Goal: Communication & Community: Answer question/provide support

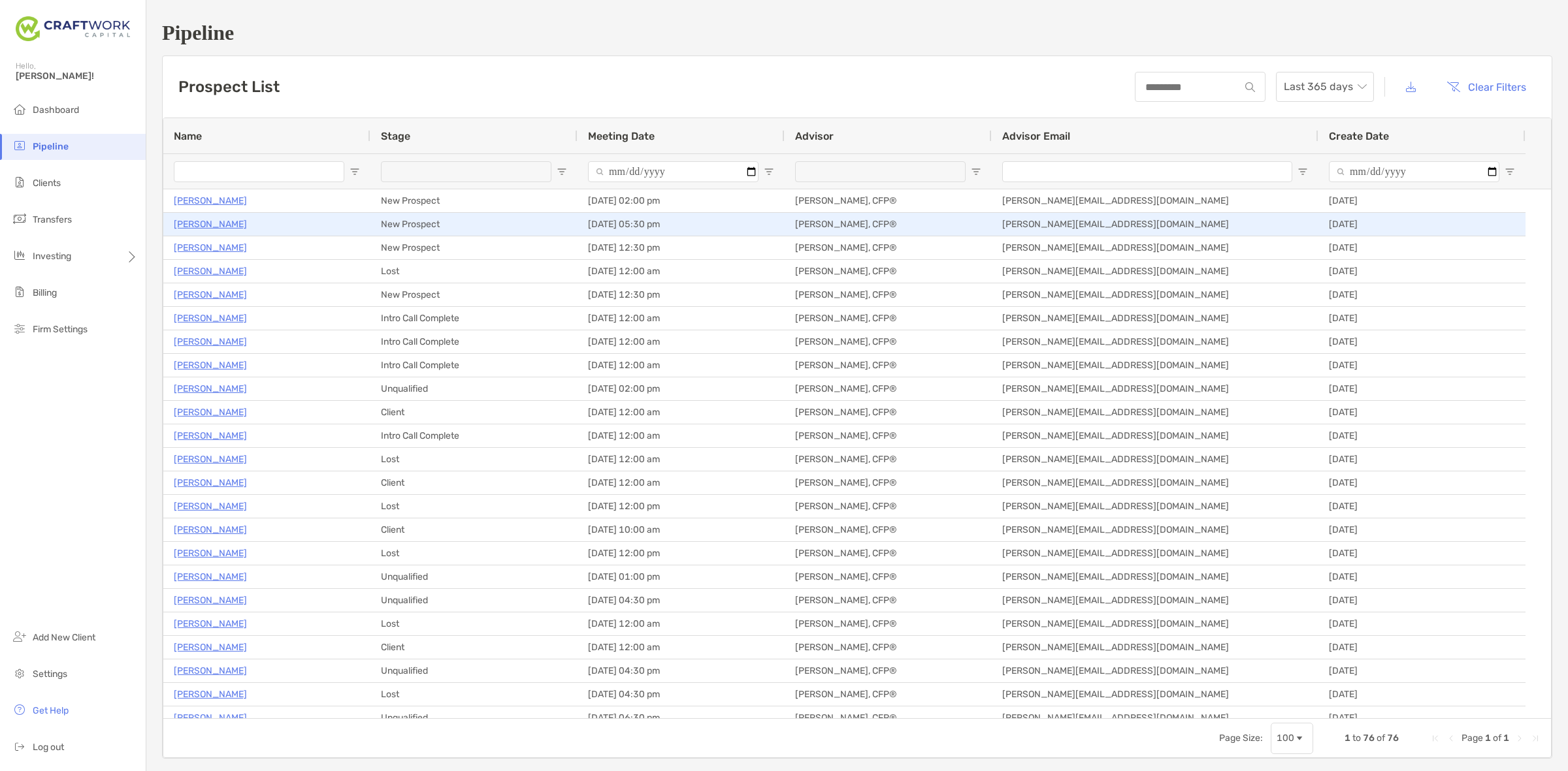
click at [207, 227] on p "Emely Cura" at bounding box center [210, 224] width 73 height 16
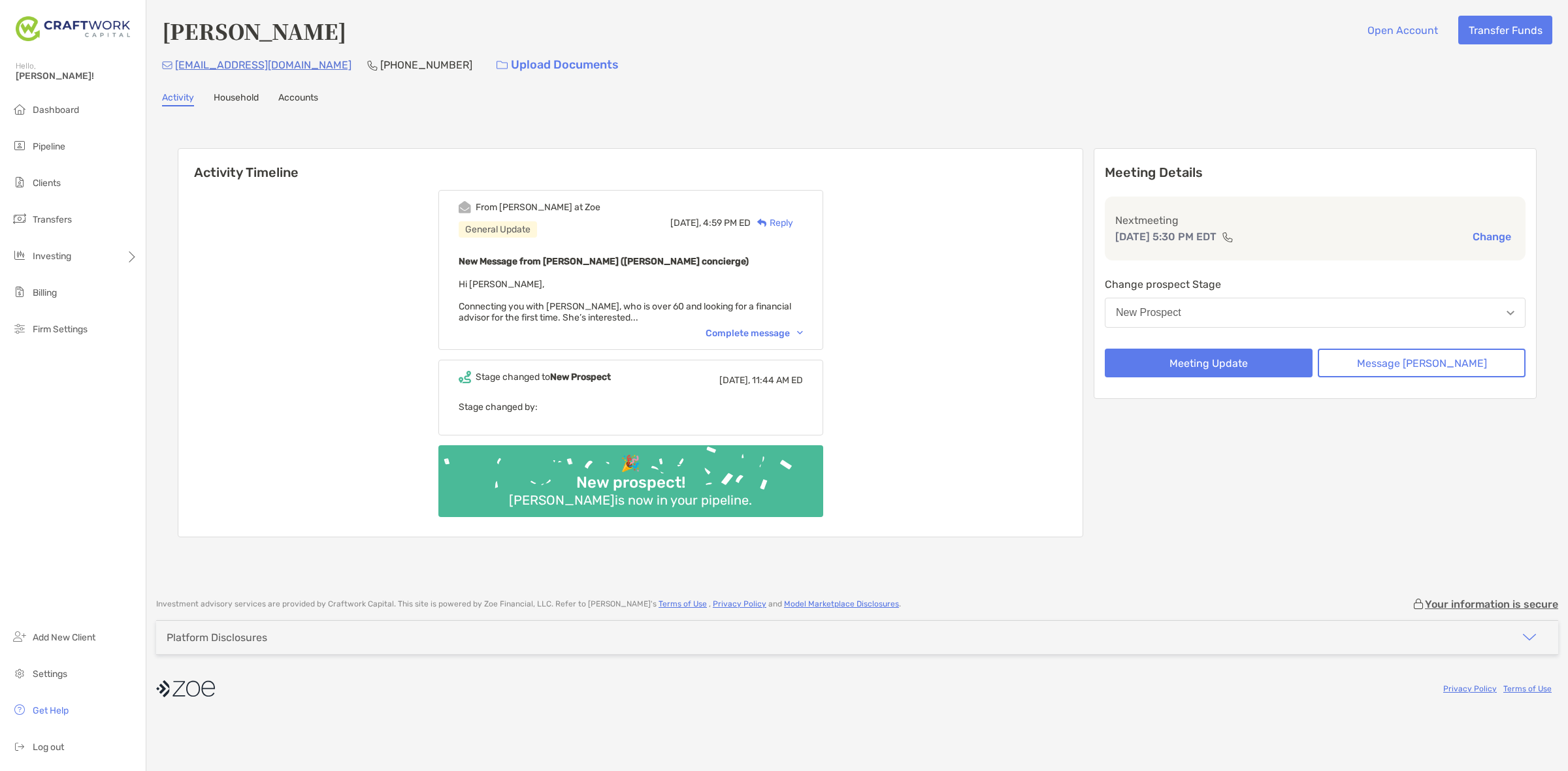
click at [788, 333] on div "Complete message" at bounding box center [754, 333] width 98 height 11
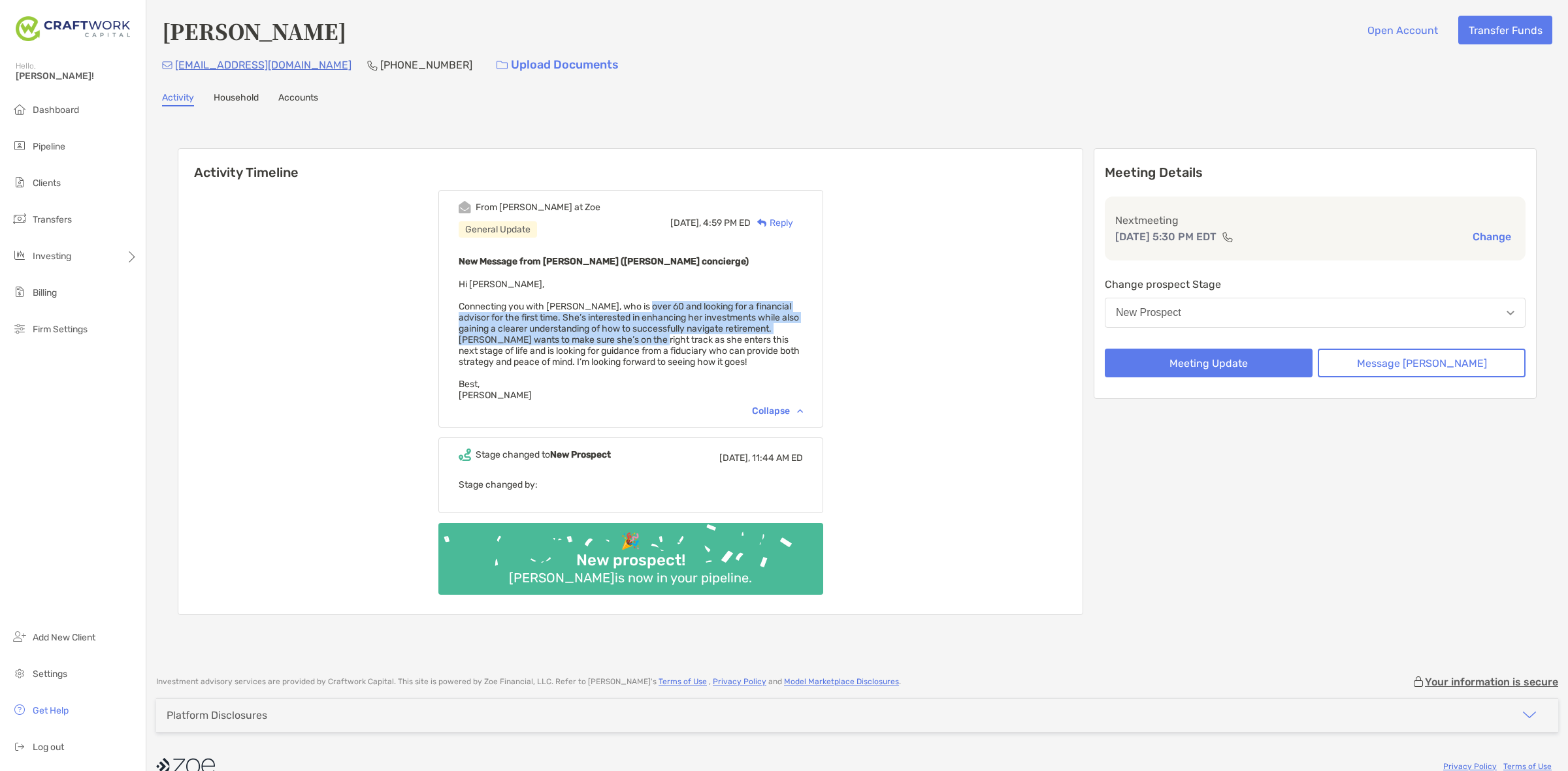
drag, startPoint x: 660, startPoint y: 306, endPoint x: 681, endPoint y: 336, distance: 36.6
click at [681, 336] on span "Hi [PERSON_NAME], Connecting you with [PERSON_NAME], who is over 60 and looking…" at bounding box center [629, 340] width 341 height 122
click at [681, 336] on span "Hi Daniel, Connecting you with Emely Cura, who is over 60 and looking for a fin…" at bounding box center [629, 340] width 341 height 122
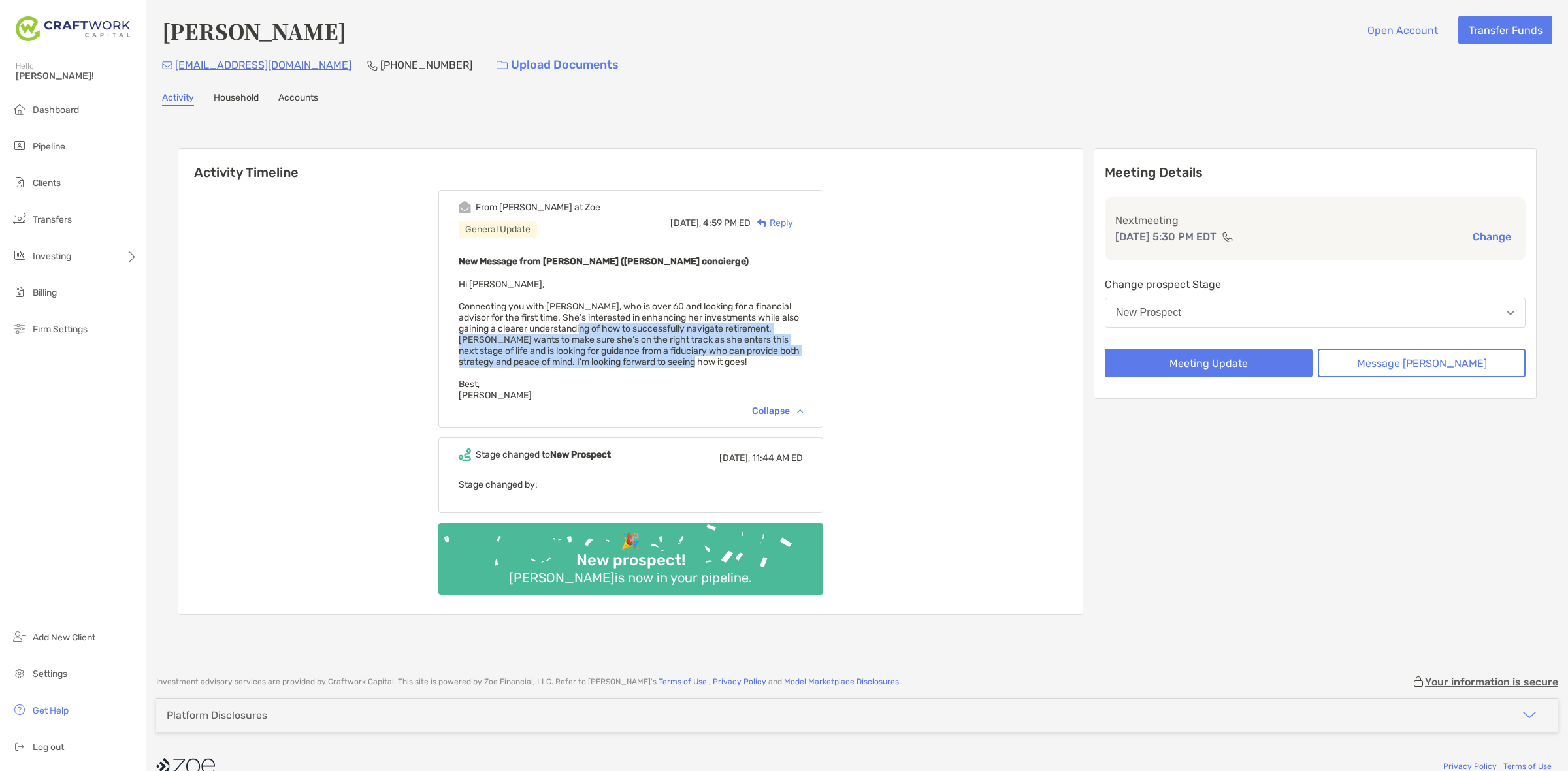
drag, startPoint x: 633, startPoint y: 321, endPoint x: 725, endPoint y: 352, distance: 97.1
click at [722, 352] on span "Hi Daniel, Connecting you with Emely Cura, who is over 60 and looking for a fin…" at bounding box center [629, 340] width 341 height 122
click at [725, 352] on span "Hi Daniel, Connecting you with Emely Cura, who is over 60 and looking for a fin…" at bounding box center [629, 340] width 341 height 122
drag, startPoint x: 751, startPoint y: 355, endPoint x: 633, endPoint y: 331, distance: 120.4
click at [633, 331] on div "New Message from Brendan Connors (Zoe concierge) Hi Daniel, Connecting you with…" at bounding box center [630, 327] width 345 height 148
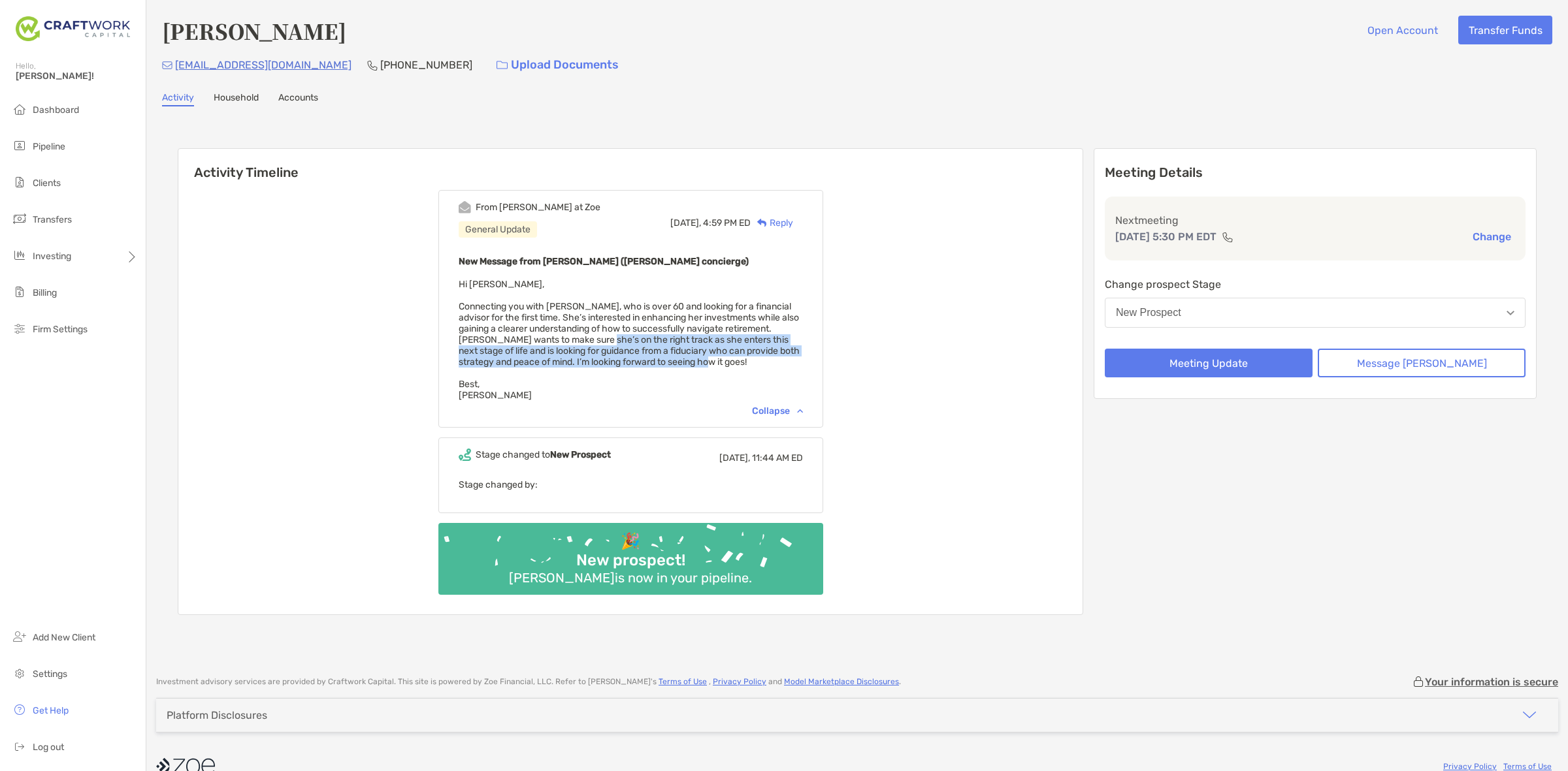
click at [633, 331] on span "Hi Daniel, Connecting you with Emely Cura, who is over 60 and looking for a fin…" at bounding box center [629, 340] width 341 height 122
drag, startPoint x: 712, startPoint y: 341, endPoint x: 746, endPoint y: 361, distance: 39.4
click at [746, 361] on div "New Message from Brendan Connors (Zoe concierge) Hi Daniel, Connecting you with…" at bounding box center [630, 327] width 345 height 148
drag, startPoint x: 743, startPoint y: 360, endPoint x: 486, endPoint y: 317, distance: 260.6
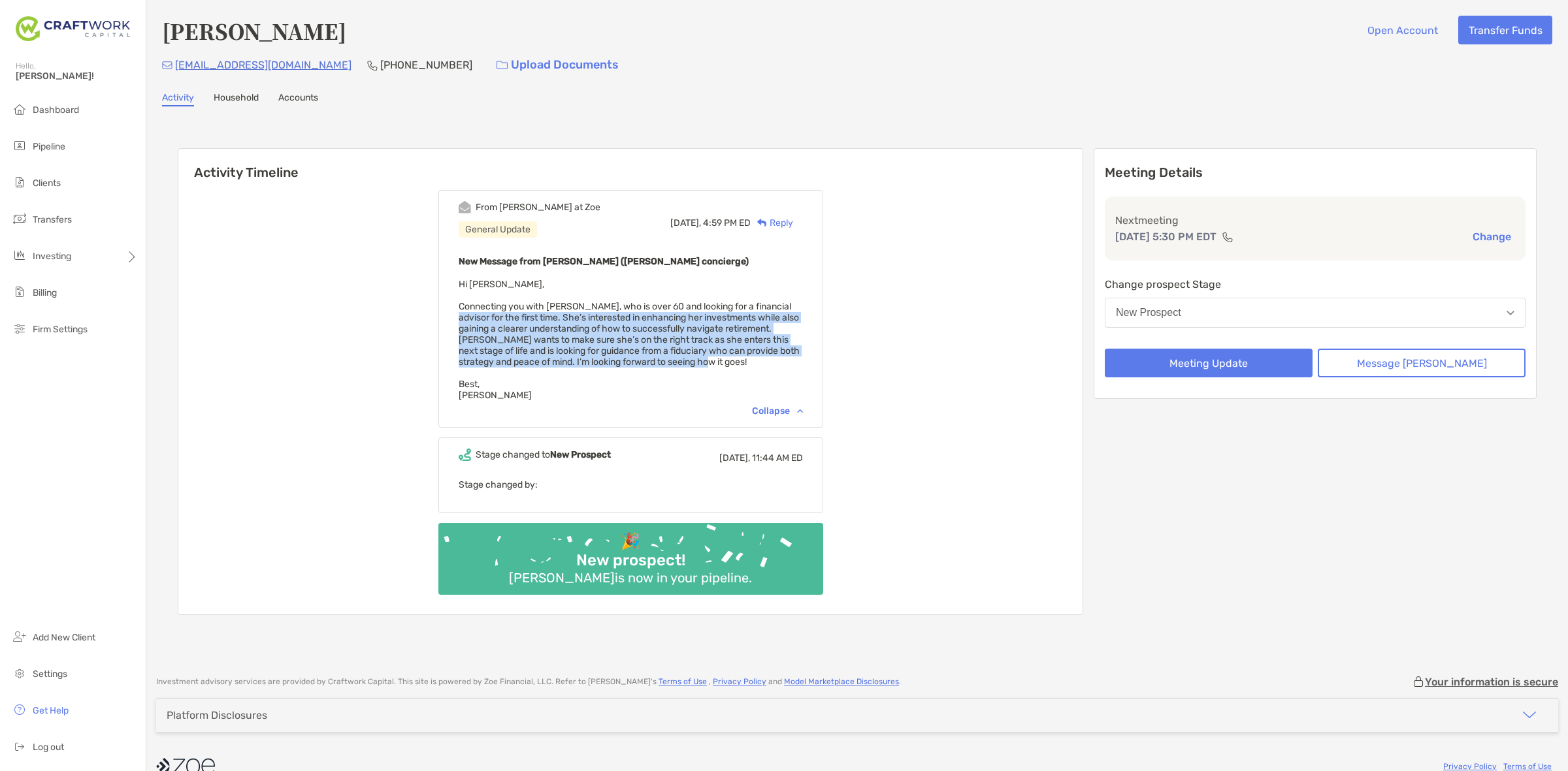
click at [486, 317] on div "New Message from Brendan Connors (Zoe concierge) Hi Daniel, Connecting you with…" at bounding box center [630, 327] width 345 height 148
click at [486, 317] on span "Hi Daniel, Connecting you with Emely Cura, who is over 60 and looking for a fin…" at bounding box center [629, 340] width 341 height 122
drag, startPoint x: 678, startPoint y: 331, endPoint x: 700, endPoint y: 337, distance: 22.8
click at [700, 337] on span "Hi Daniel, Connecting you with Emely Cura, who is over 60 and looking for a fin…" at bounding box center [629, 340] width 341 height 122
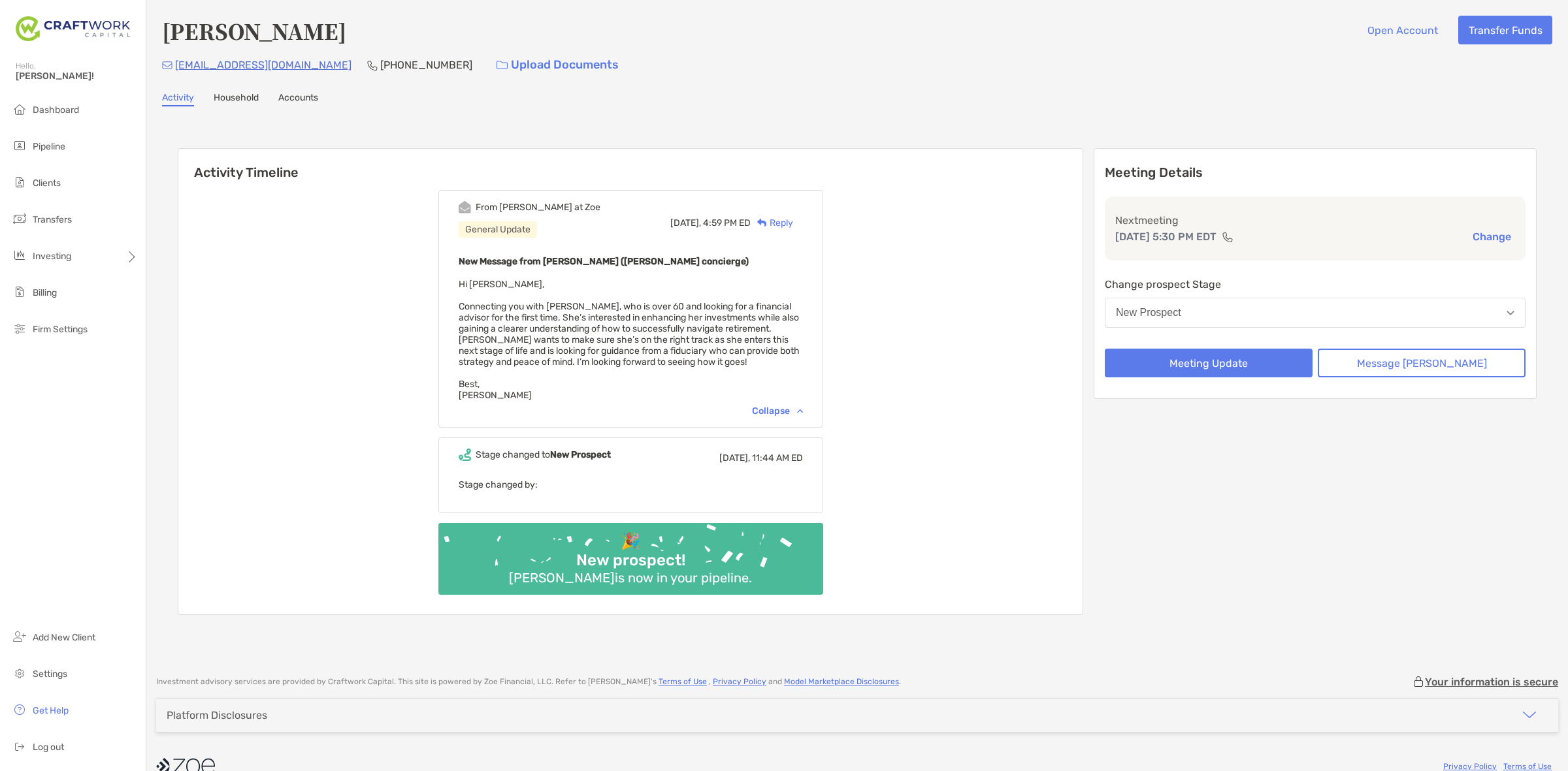
click at [707, 340] on span "Hi Daniel, Connecting you with Emely Cura, who is over 60 and looking for a fin…" at bounding box center [629, 340] width 341 height 122
drag, startPoint x: 746, startPoint y: 324, endPoint x: 758, endPoint y: 357, distance: 35.1
click at [758, 357] on div "New Message from Brendan Connors (Zoe concierge) Hi Daniel, Connecting you with…" at bounding box center [630, 327] width 345 height 148
drag, startPoint x: 758, startPoint y: 357, endPoint x: 738, endPoint y: 327, distance: 36.1
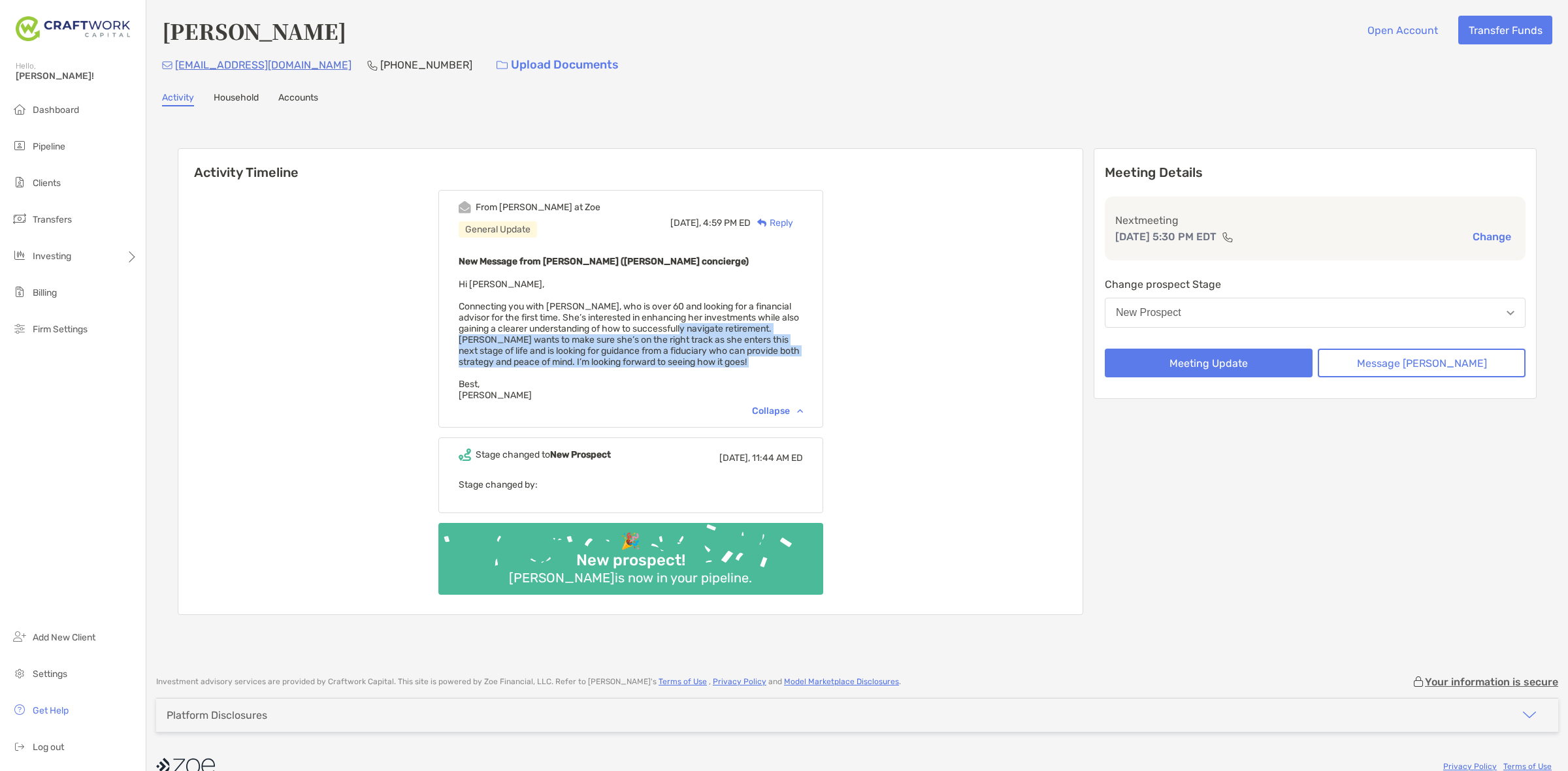
click at [738, 327] on div "New Message from Brendan Connors (Zoe concierge) Hi Daniel, Connecting you with…" at bounding box center [630, 327] width 345 height 148
click at [738, 327] on span "Hi Daniel, Connecting you with Emely Cura, who is over 60 and looking for a fin…" at bounding box center [629, 340] width 341 height 122
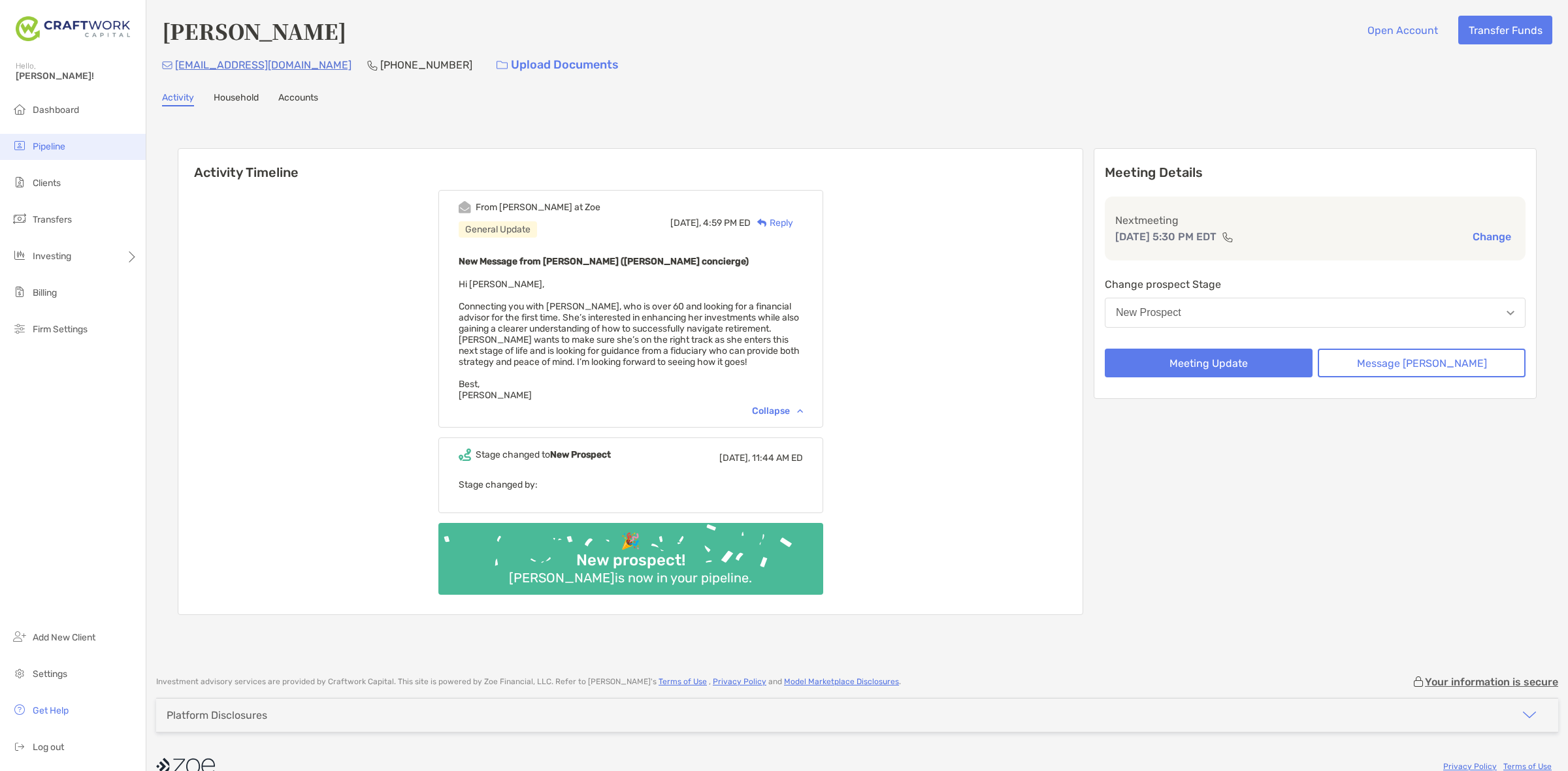
click at [69, 139] on li "Pipeline" at bounding box center [73, 147] width 146 height 26
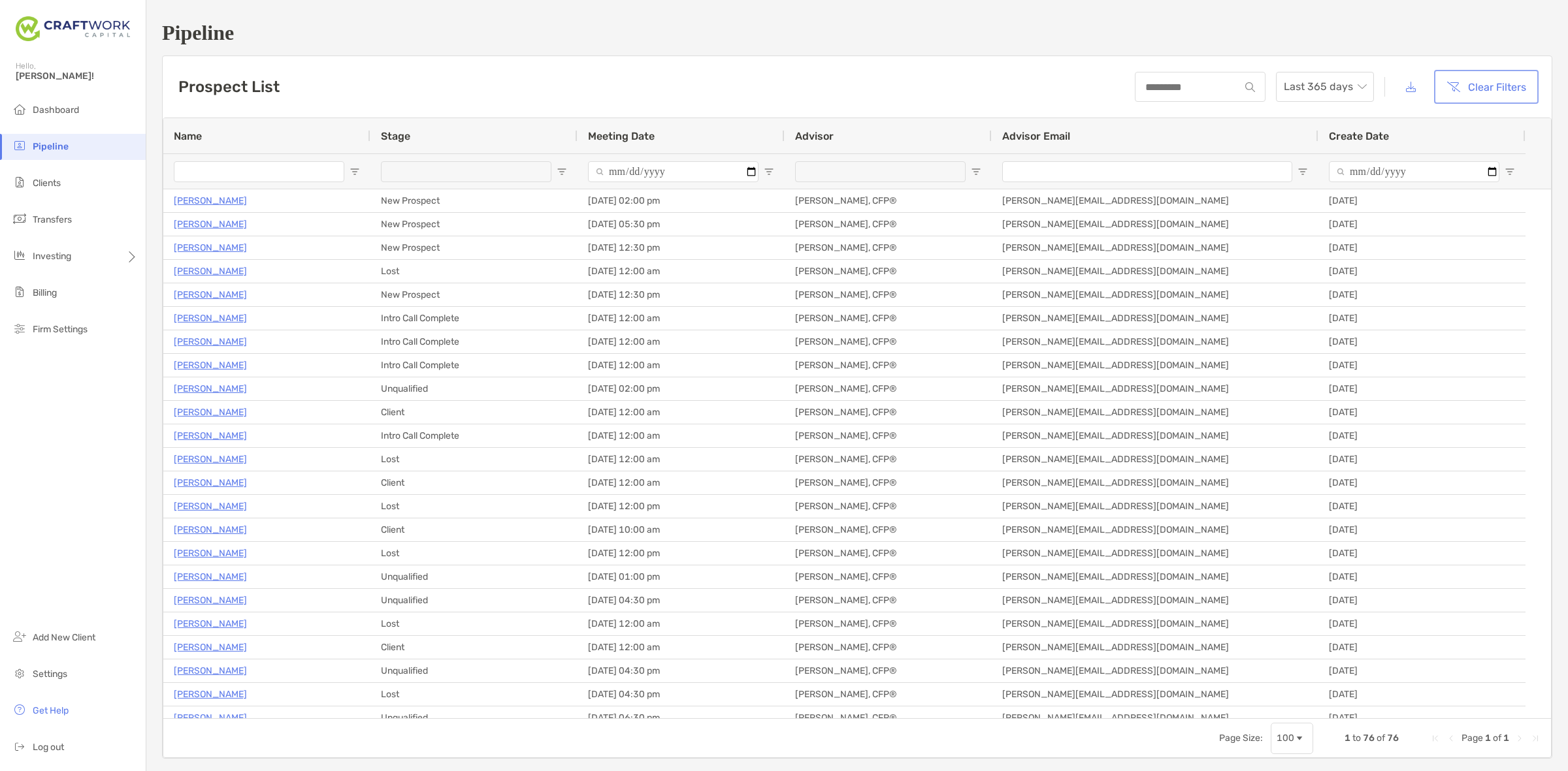
click at [1459, 91] on button "Clear Filters" at bounding box center [1486, 87] width 99 height 29
click at [1475, 86] on button "Clear Filters" at bounding box center [1486, 87] width 99 height 29
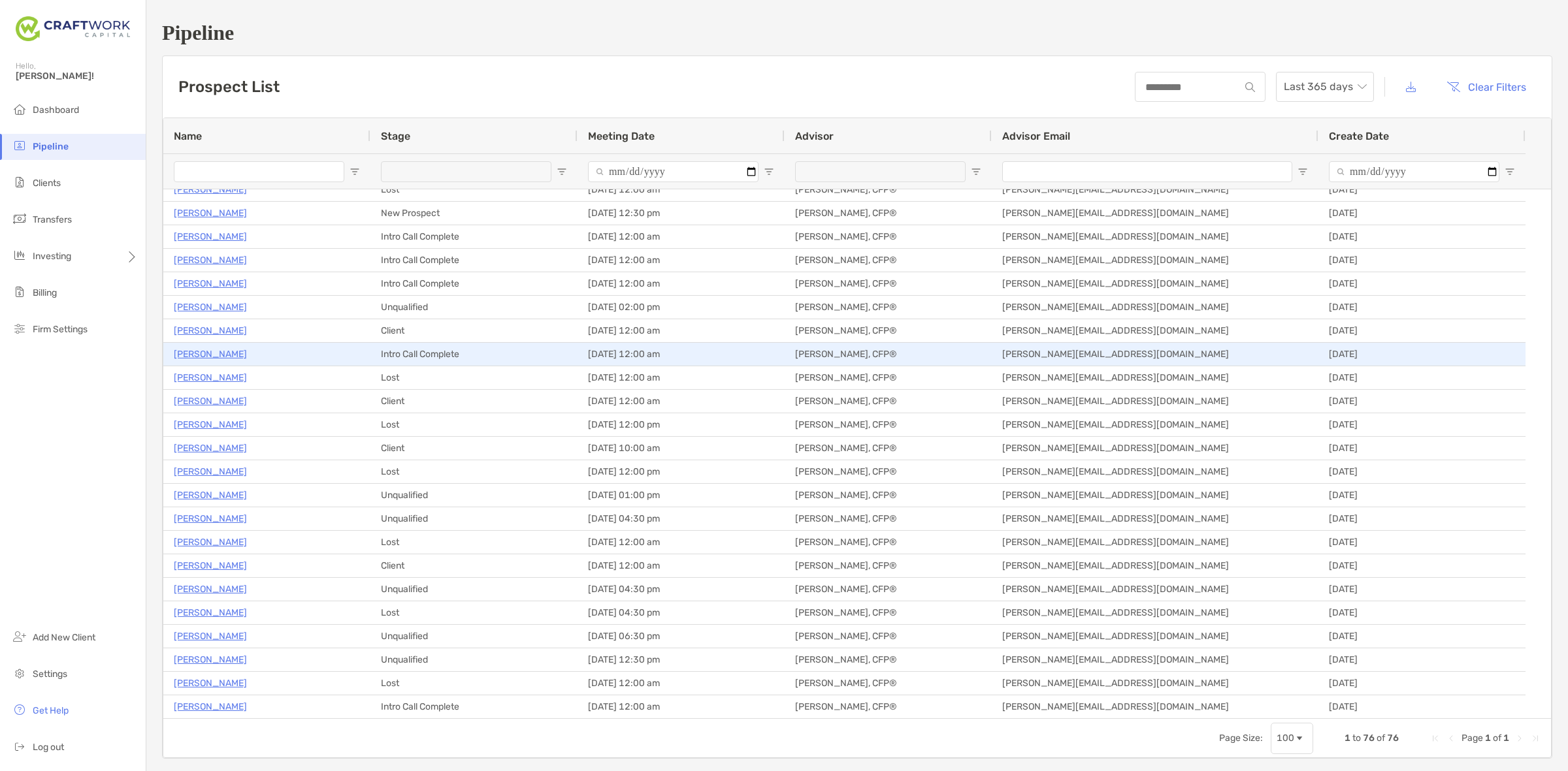
click at [228, 352] on p "Jacob Schwartzbeck" at bounding box center [210, 354] width 73 height 16
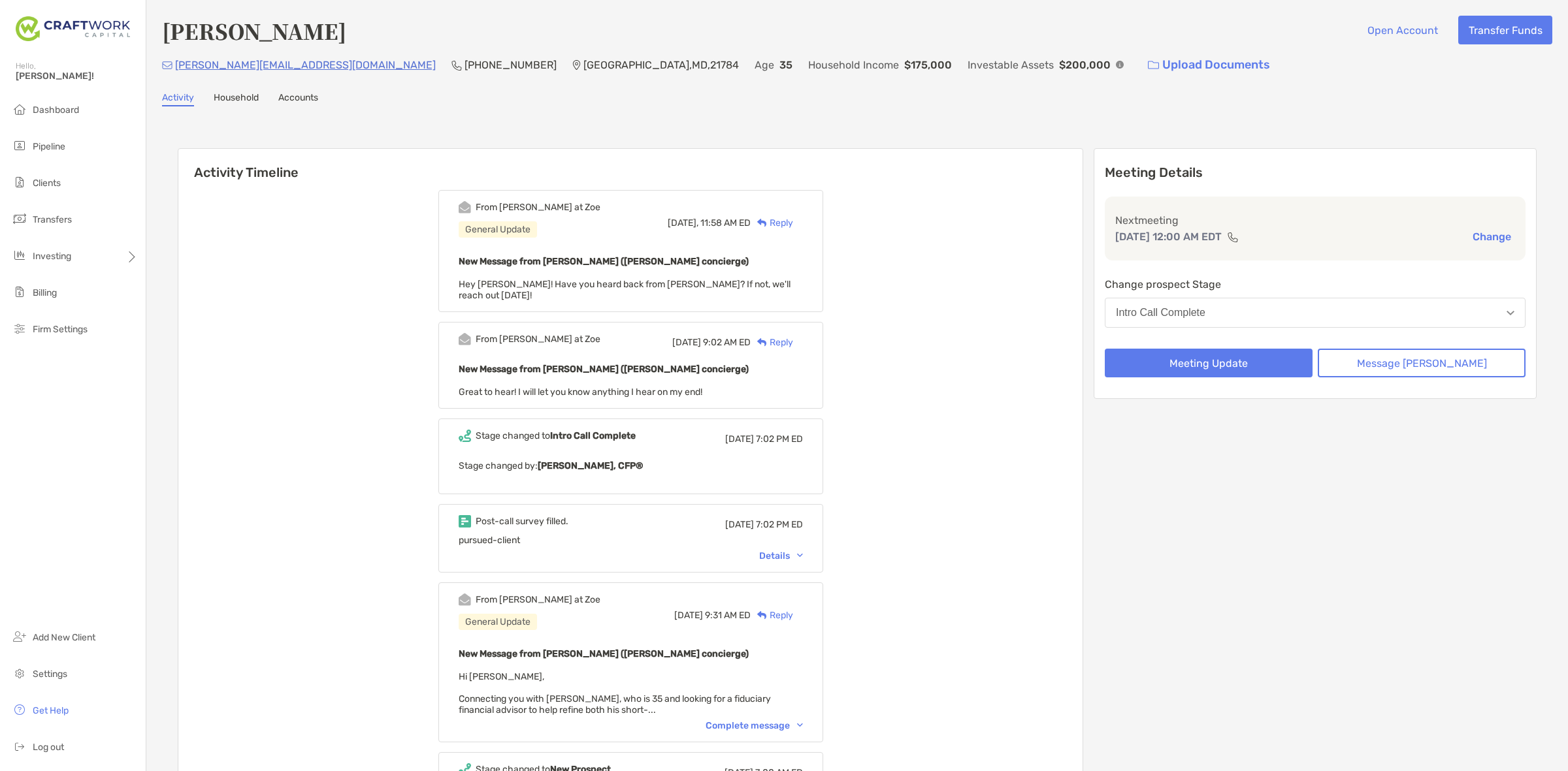
click at [803, 551] on div "Details" at bounding box center [781, 556] width 44 height 11
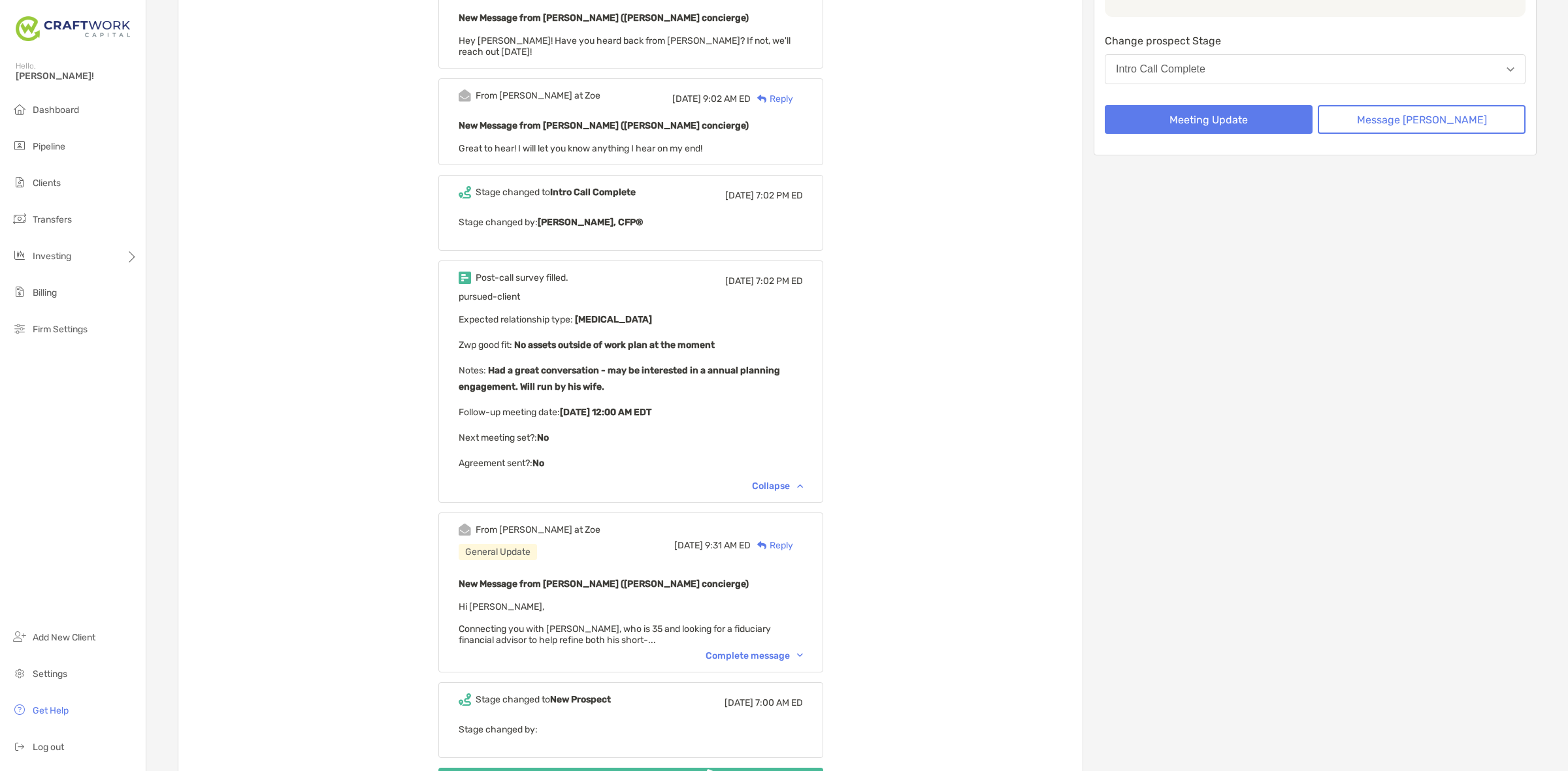
scroll to position [245, 0]
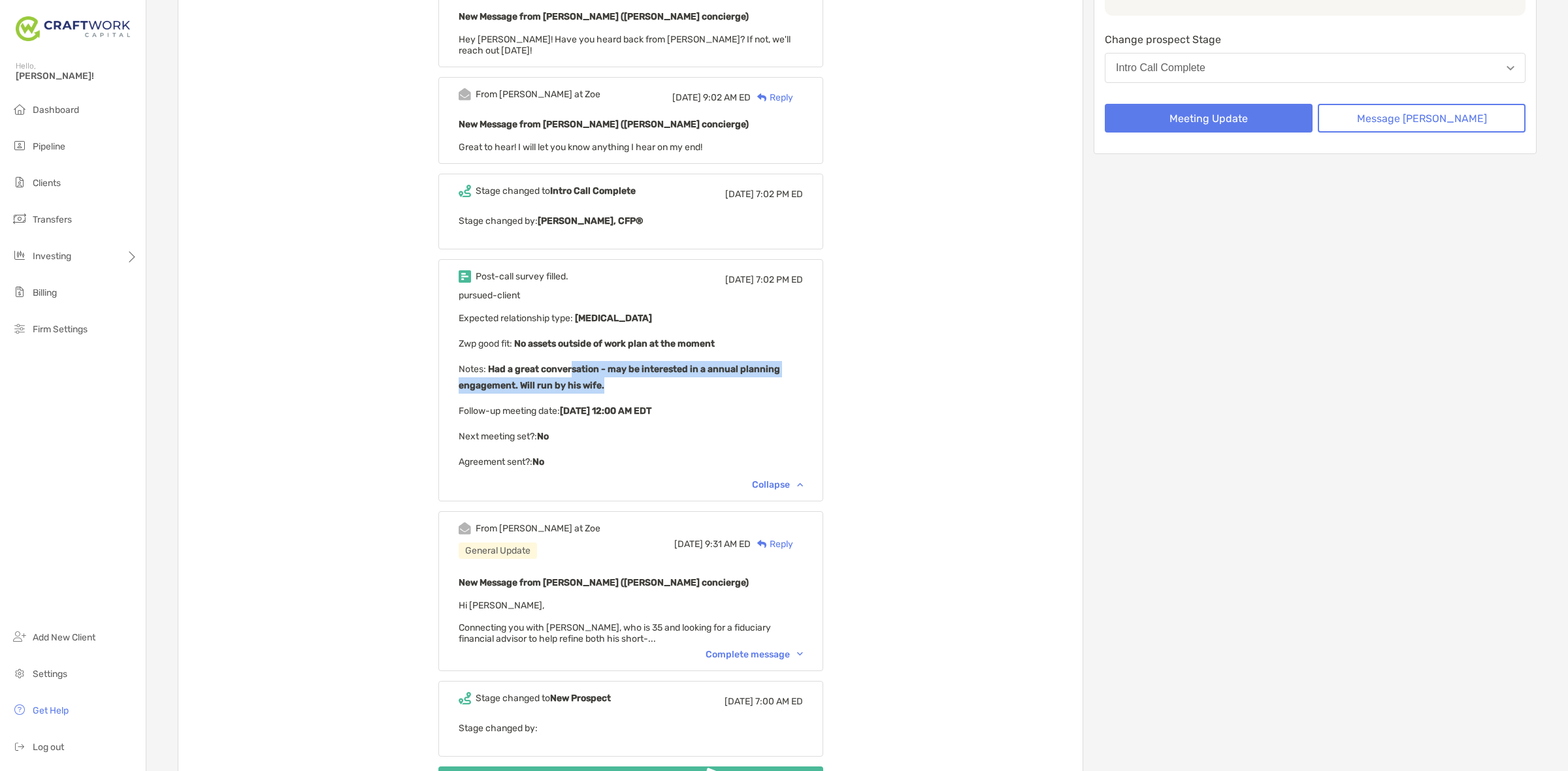
drag, startPoint x: 634, startPoint y: 365, endPoint x: 588, endPoint y: 357, distance: 46.7
click at [588, 361] on p "Notes : Had a great conversation - may be interested in a annual planning engag…" at bounding box center [630, 377] width 345 height 32
click at [588, 364] on b "Had a great conversation - may be interested in a annual planning engagement. W…" at bounding box center [619, 377] width 321 height 27
drag, startPoint x: 734, startPoint y: 370, endPoint x: 749, endPoint y: 373, distance: 15.3
click at [749, 373] on p "Notes : Had a great conversation - may be interested in a annual planning engag…" at bounding box center [630, 377] width 345 height 32
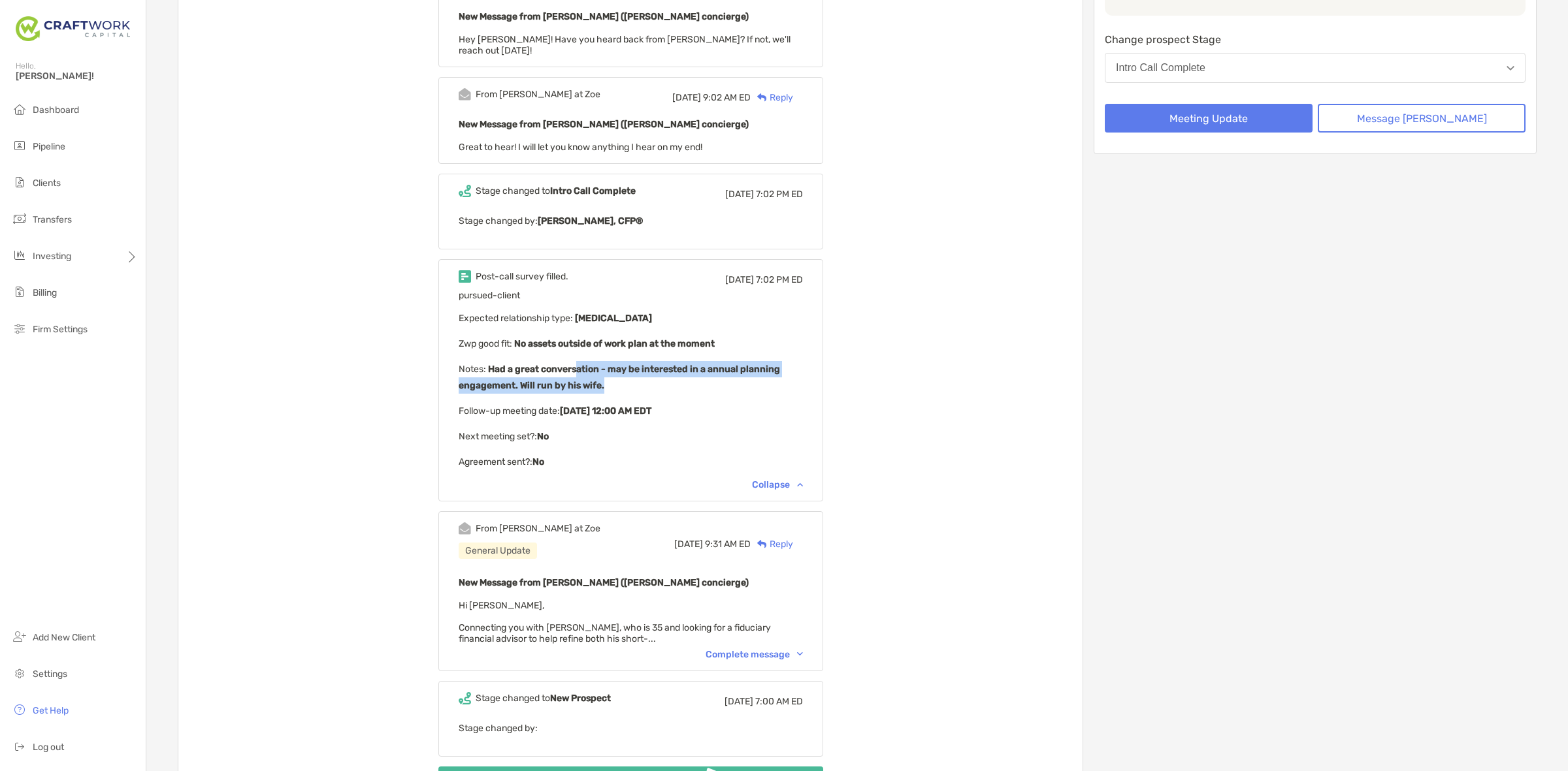
click at [749, 373] on p "Notes : Had a great conversation - may be interested in a annual planning engag…" at bounding box center [630, 377] width 345 height 32
drag, startPoint x: 648, startPoint y: 358, endPoint x: 554, endPoint y: 343, distance: 95.2
click at [554, 343] on div "pursued-client Expected relationship type : Retainer Zwp good fit : No assets o…" at bounding box center [630, 379] width 345 height 180
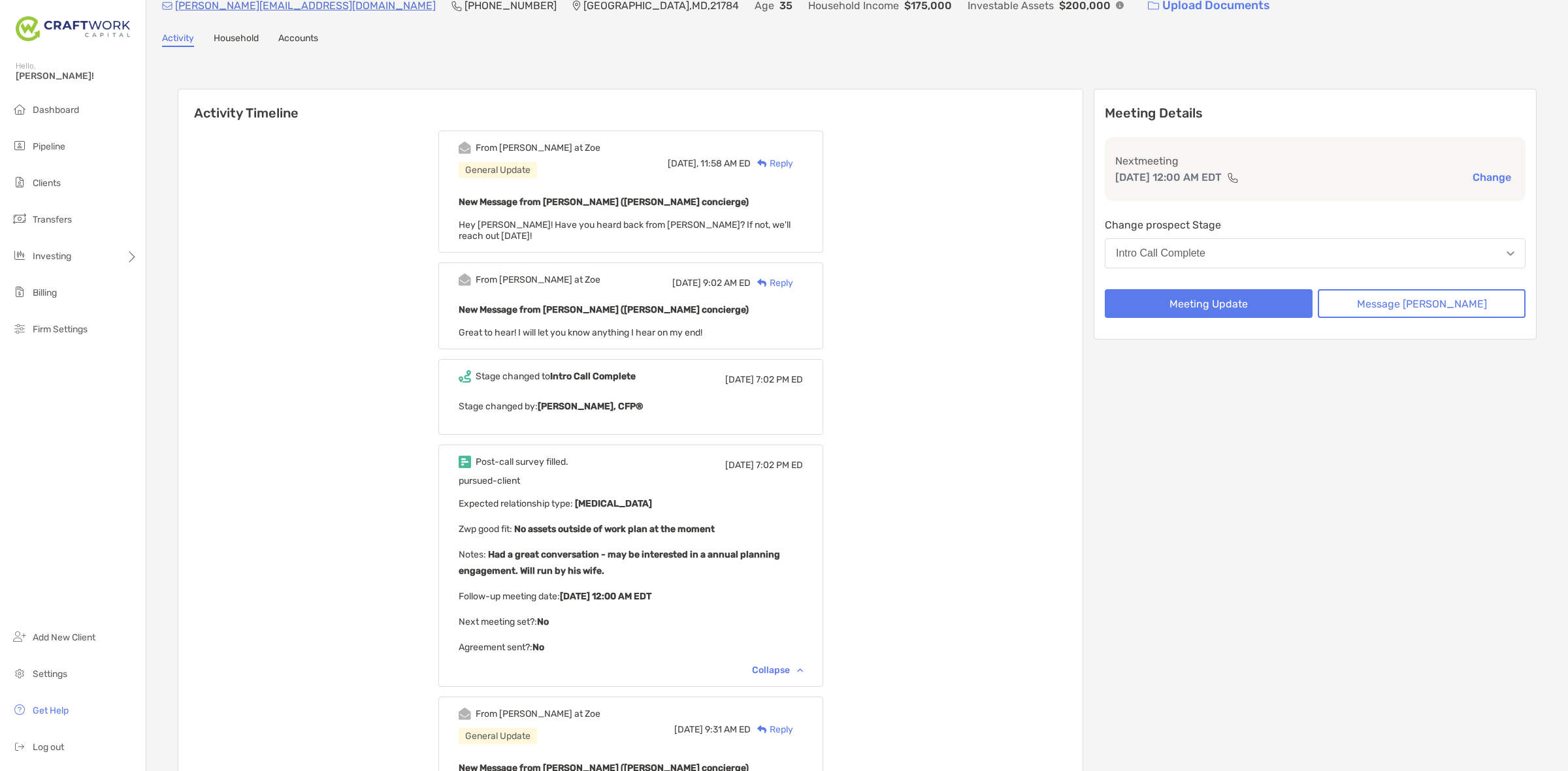
scroll to position [0, 0]
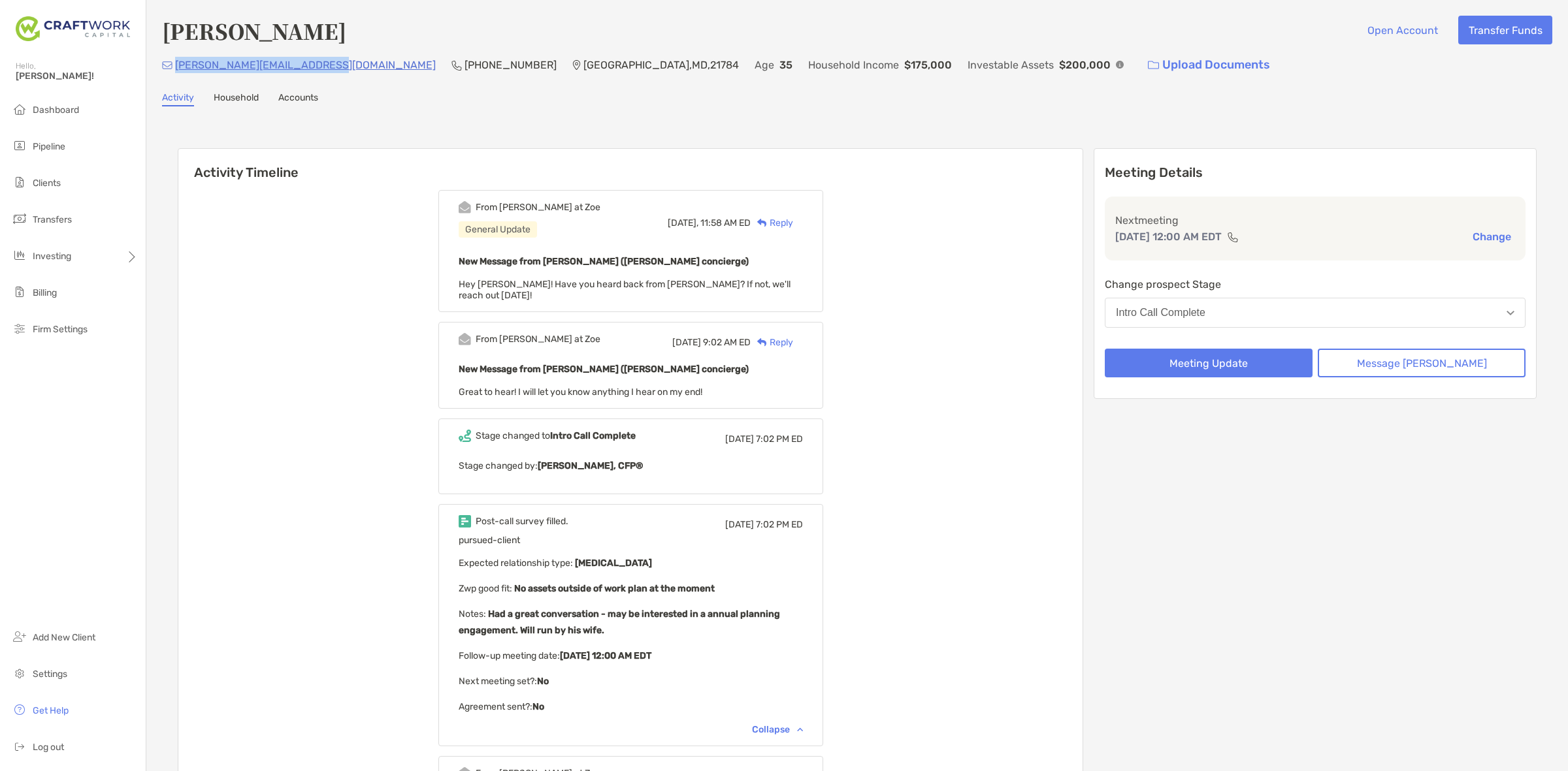
drag, startPoint x: 341, startPoint y: 67, endPoint x: 177, endPoint y: 77, distance: 164.3
click at [177, 77] on div "Jake_schwartzbeck@yahoo.com (410) 259-9879 Eldersburg , MD , 21784 Age 35 House…" at bounding box center [857, 65] width 1390 height 28
copy p "Jake_schwartzbeck@yahoo.com"
click at [793, 221] on div "Reply" at bounding box center [771, 223] width 43 height 14
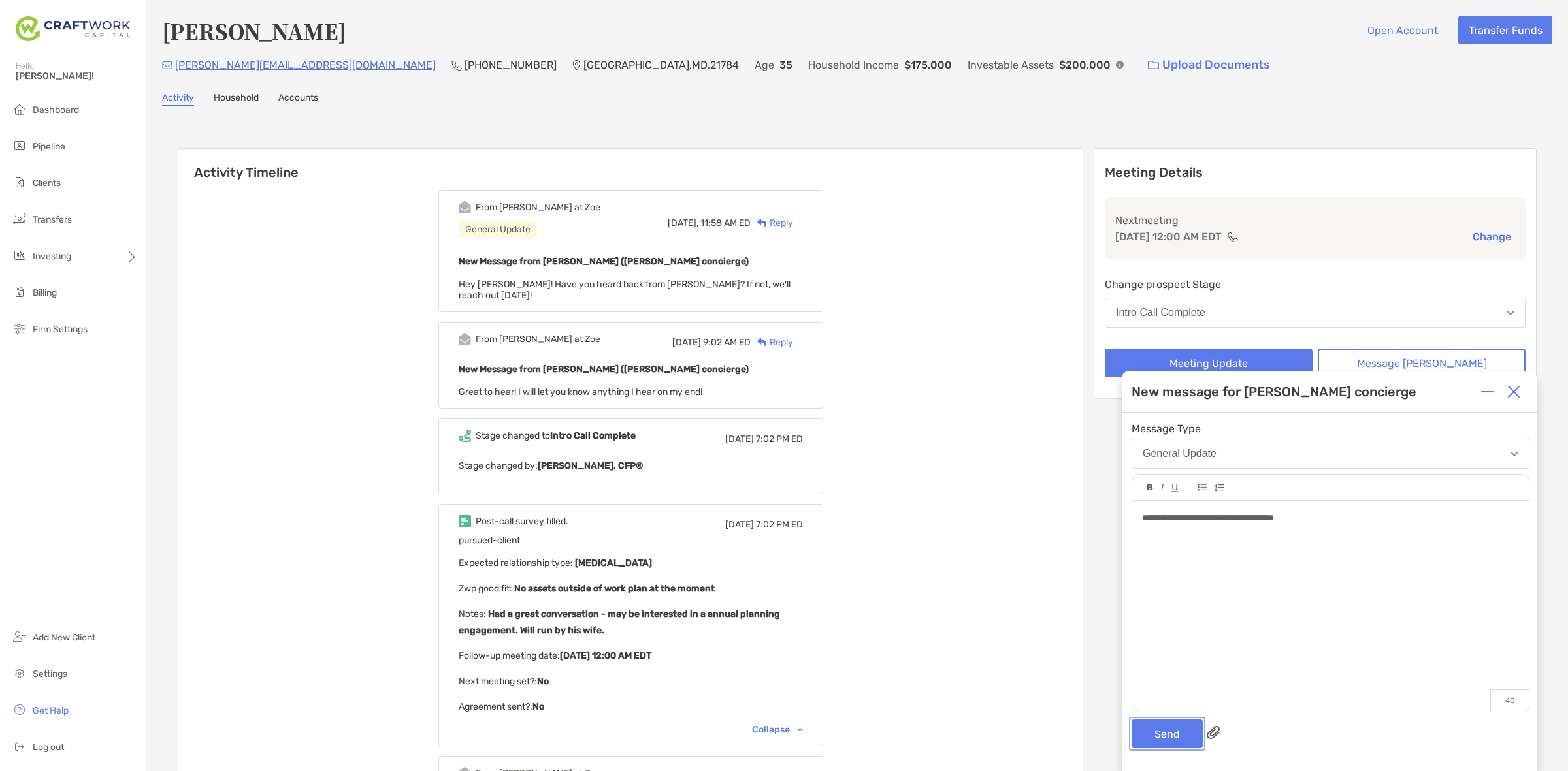
click at [1168, 730] on button "Send" at bounding box center [1167, 734] width 71 height 29
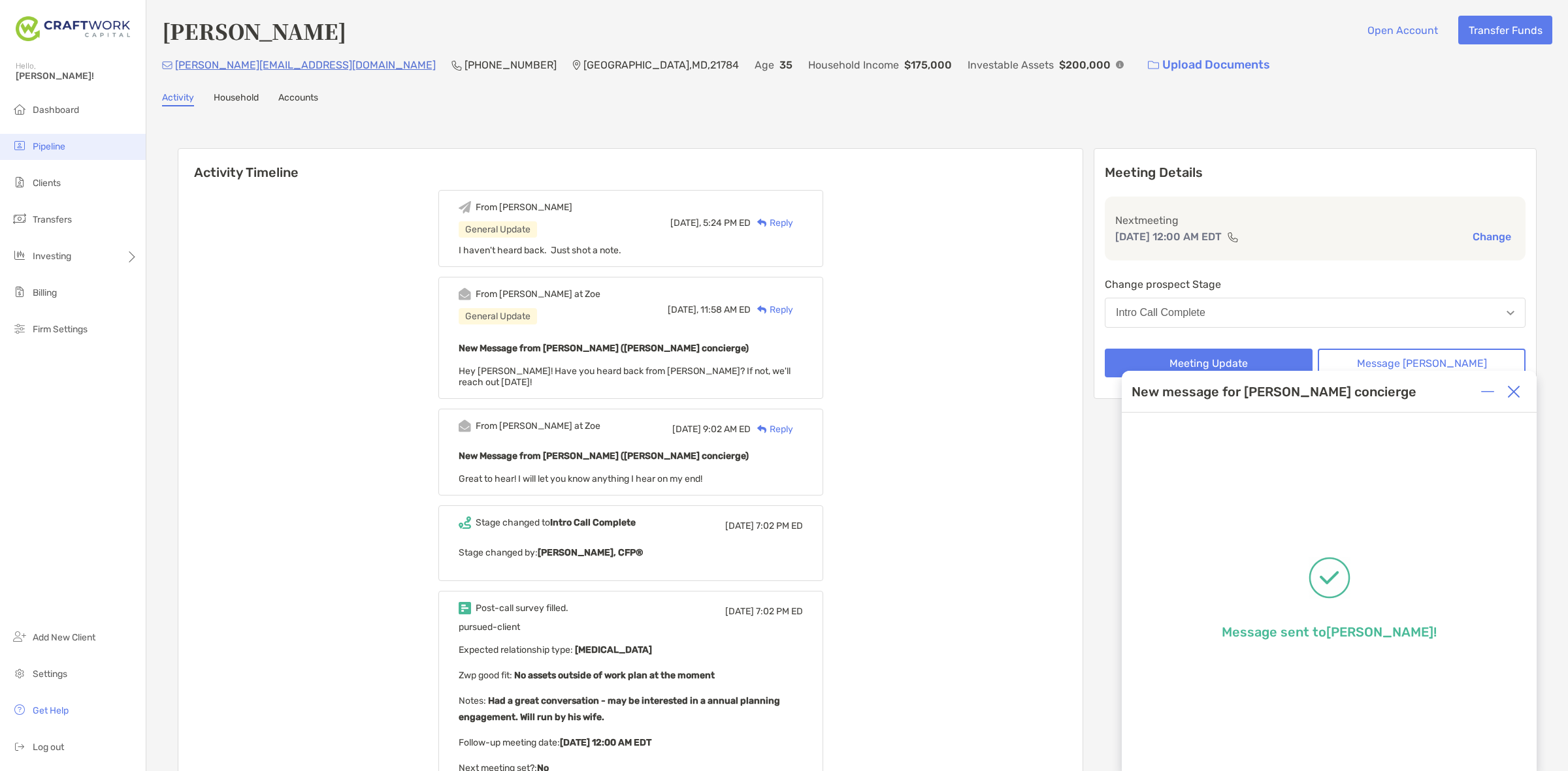
click at [77, 147] on li "Pipeline" at bounding box center [73, 147] width 146 height 26
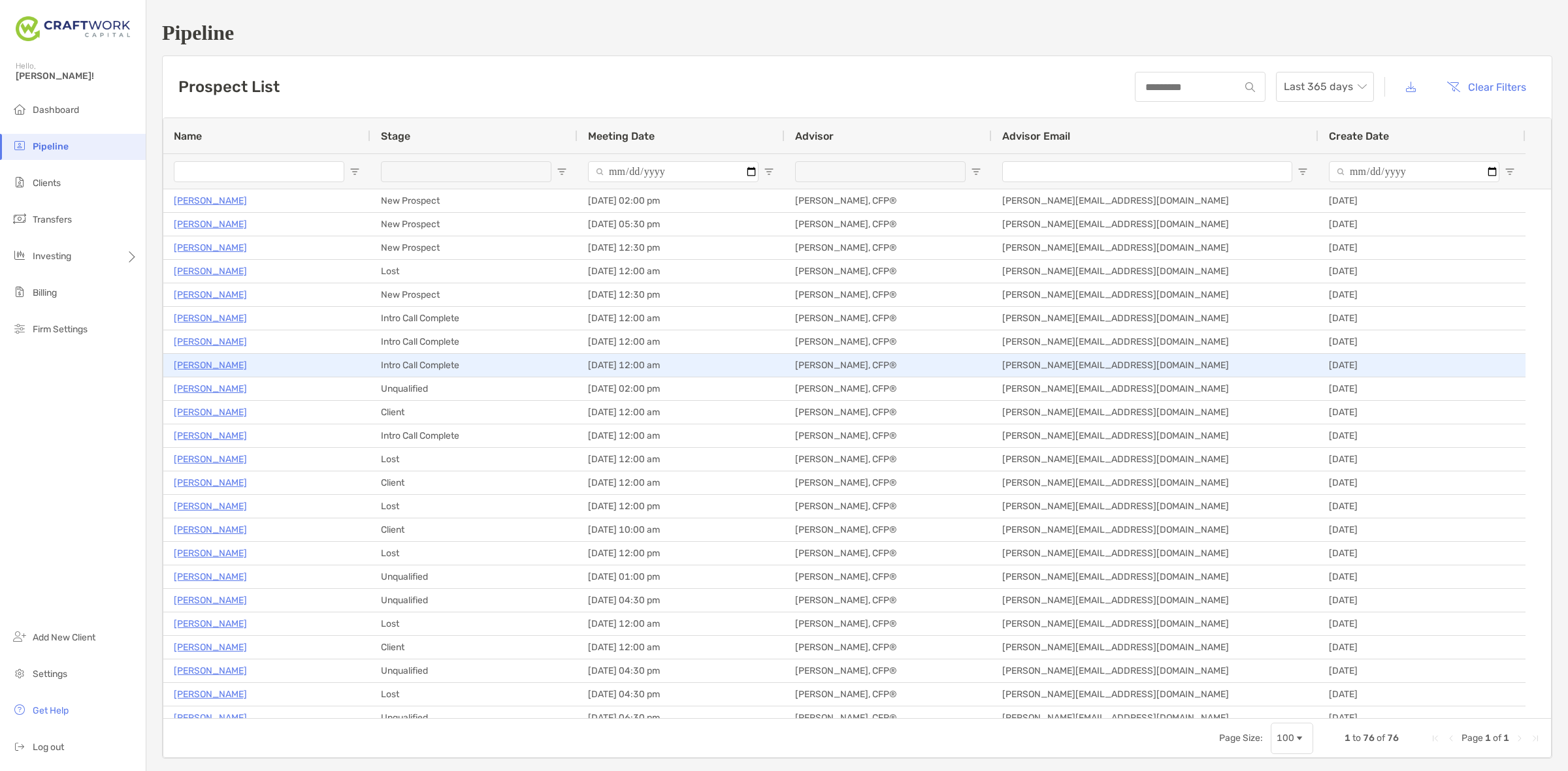
click at [215, 362] on p "Carol Bailey" at bounding box center [210, 365] width 73 height 16
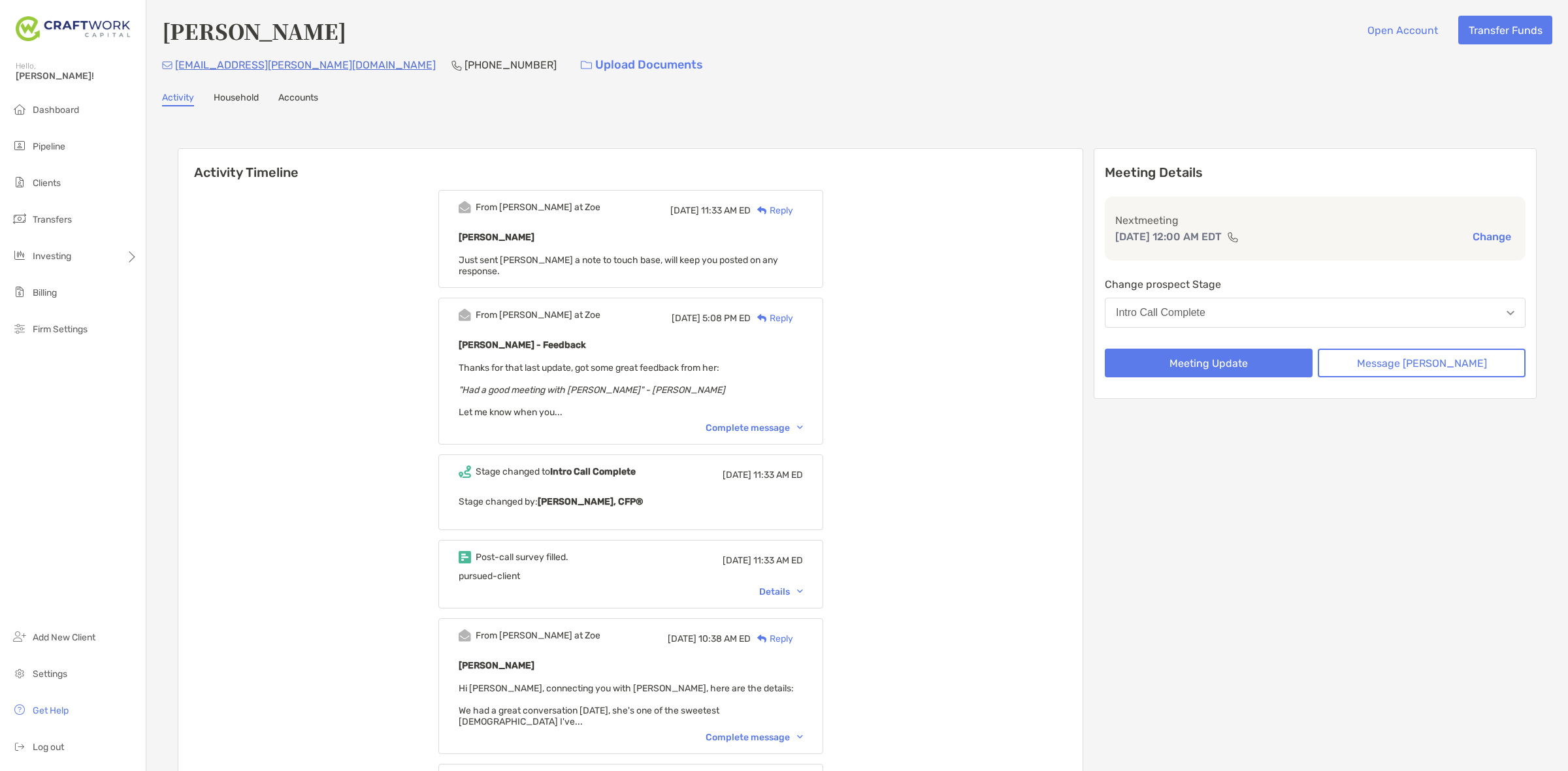
click at [772, 423] on div "Complete message" at bounding box center [754, 428] width 98 height 11
click at [786, 586] on div "Details" at bounding box center [781, 592] width 44 height 11
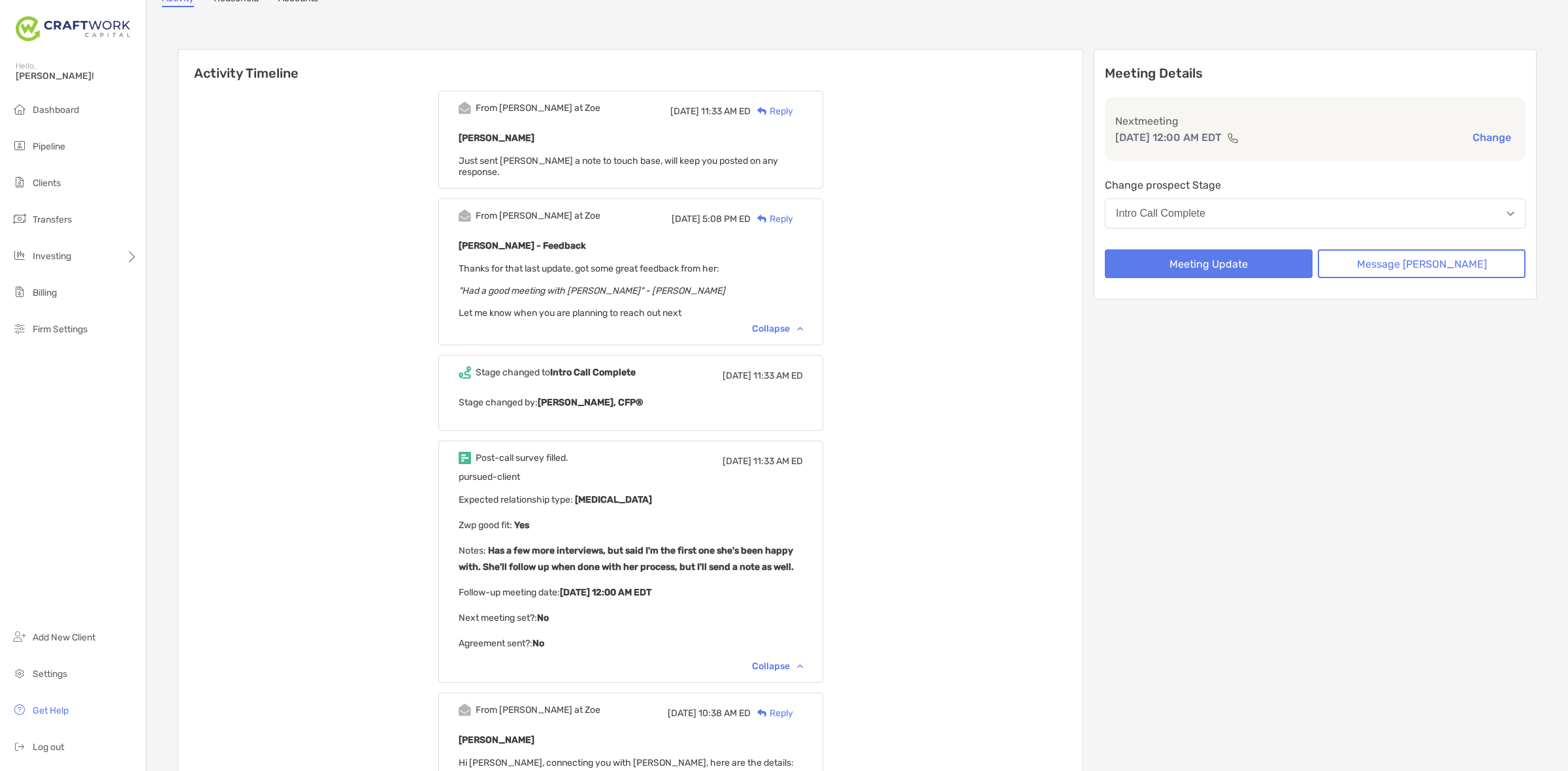
scroll to position [327, 0]
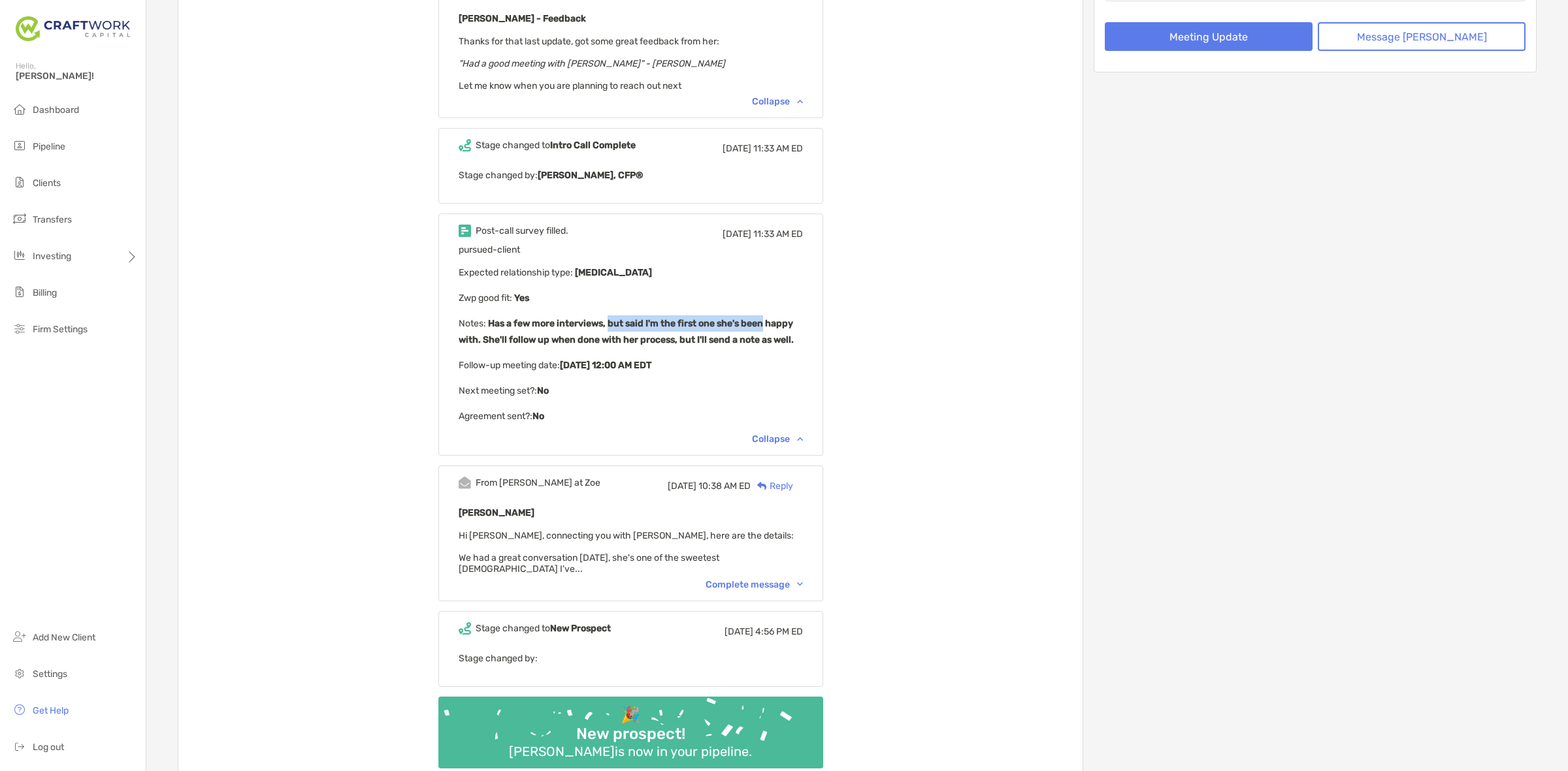
drag, startPoint x: 623, startPoint y: 312, endPoint x: 780, endPoint y: 314, distance: 157.0
click at [780, 315] on p "Notes : Has a few more interviews, but said I'm the first one she's been happy …" at bounding box center [630, 331] width 345 height 32
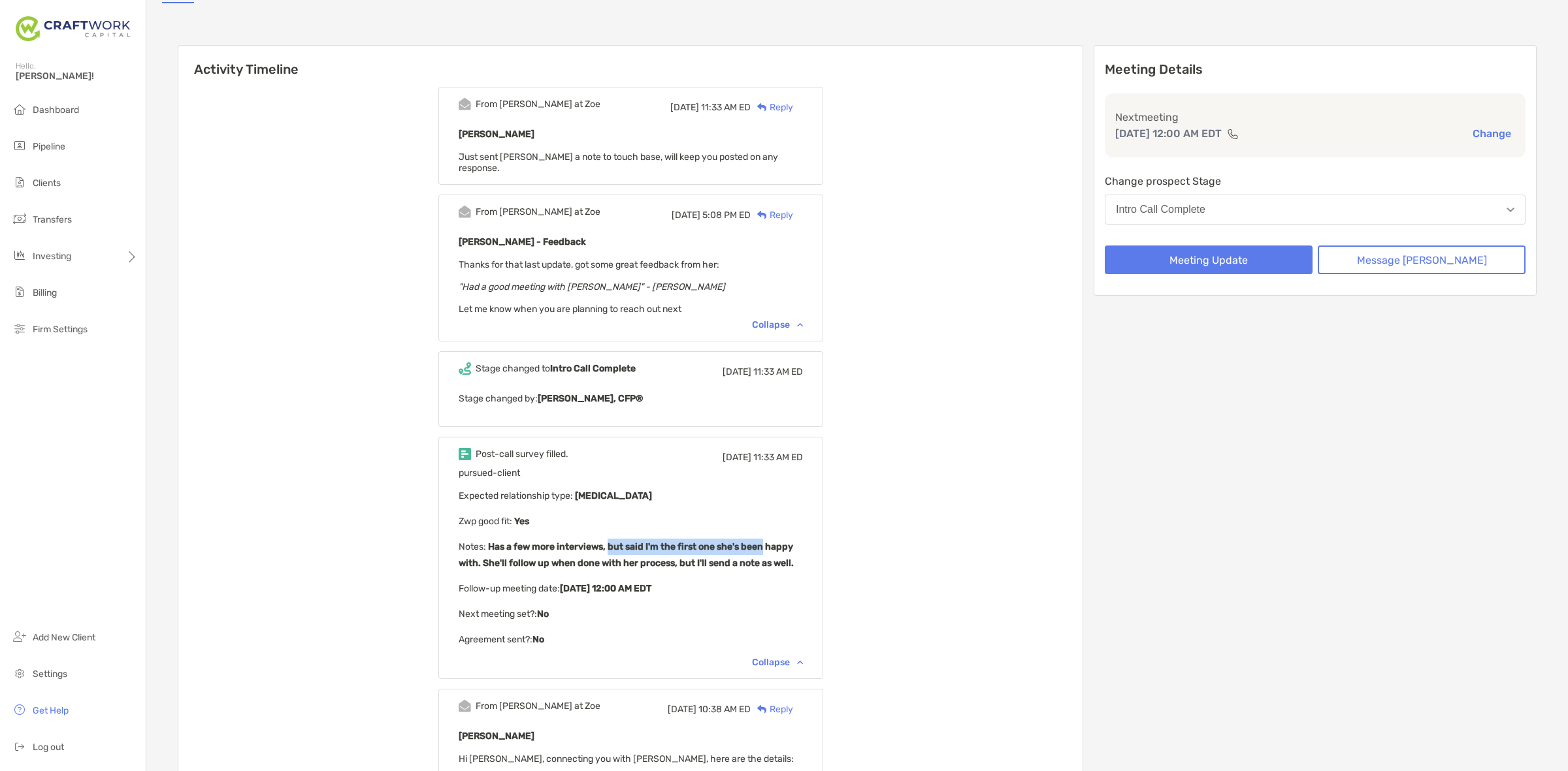
scroll to position [0, 0]
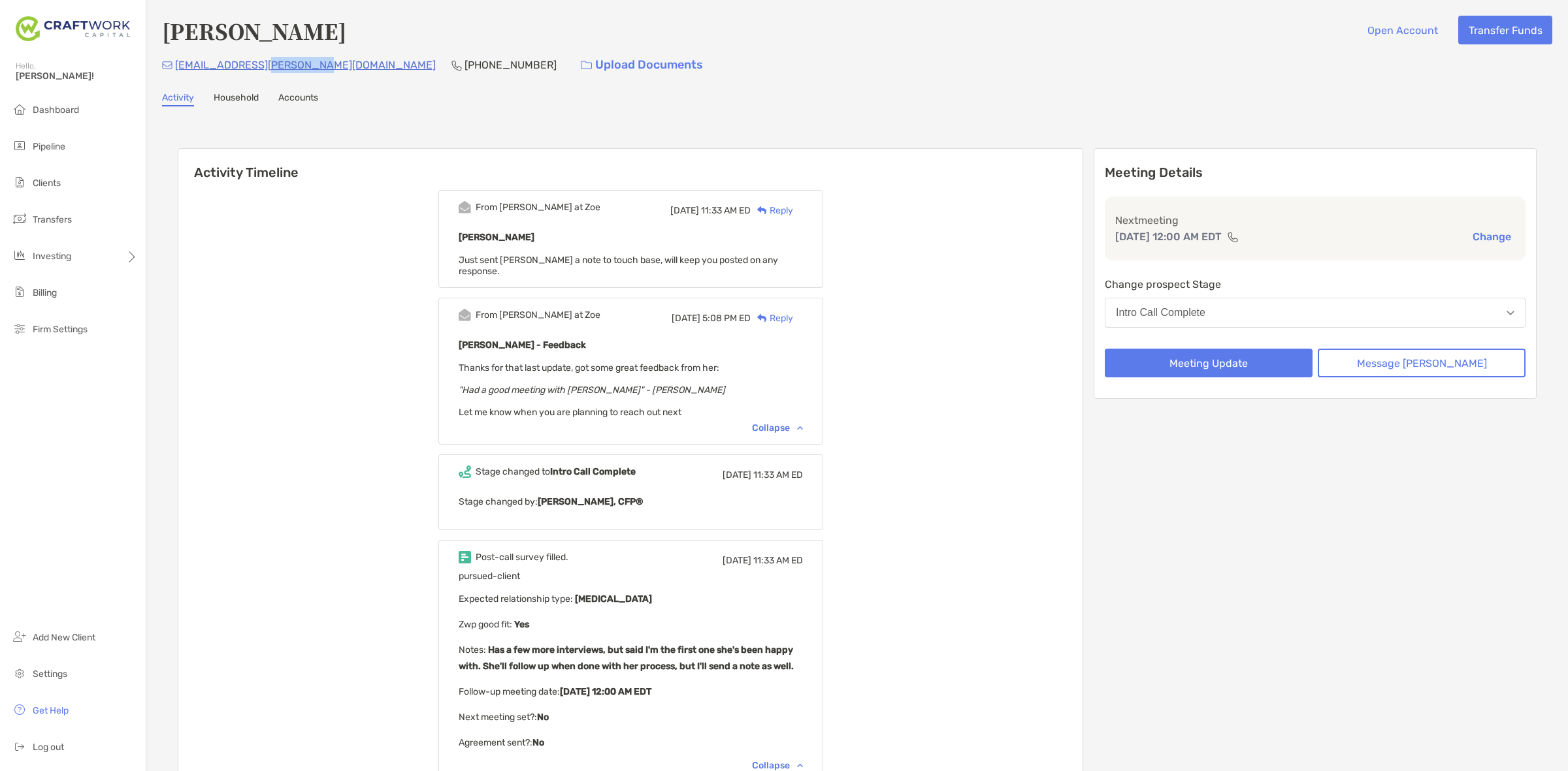
drag, startPoint x: 309, startPoint y: 64, endPoint x: 207, endPoint y: 69, distance: 102.1
click at [244, 66] on div "carol345.bailey@gmail.com (757) 392-5200 Upload Documents" at bounding box center [857, 65] width 1390 height 28
drag, startPoint x: 207, startPoint y: 69, endPoint x: 183, endPoint y: 69, distance: 24.0
click at [183, 69] on p "carol345.bailey@gmail.com" at bounding box center [305, 65] width 261 height 16
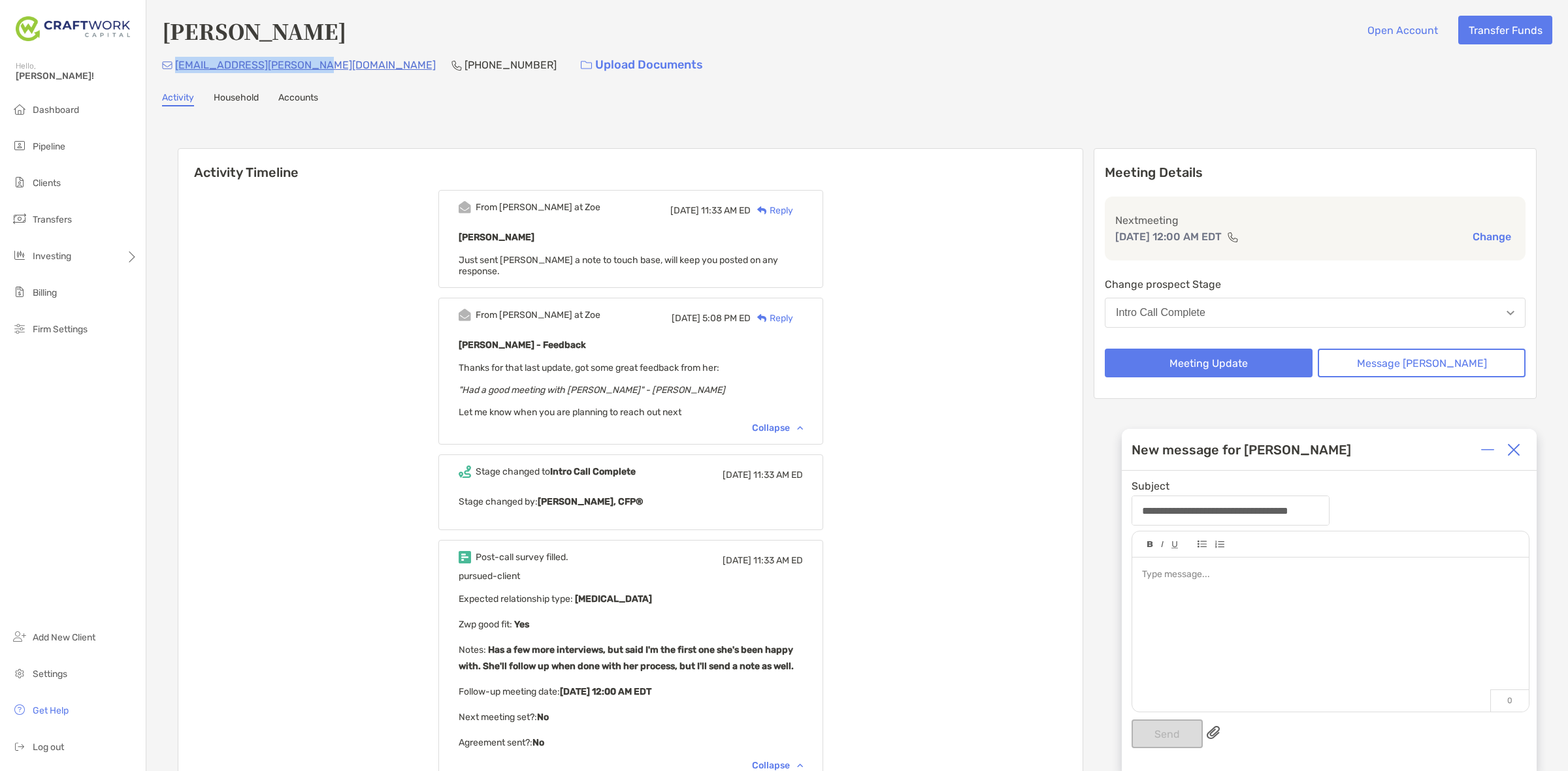
drag, startPoint x: 312, startPoint y: 66, endPoint x: 172, endPoint y: 75, distance: 140.3
click at [172, 75] on div "carol345.bailey@gmail.com (757) 392-5200 Upload Documents" at bounding box center [857, 65] width 1390 height 28
copy p "carol345.bailey@gmail.com"
click at [1506, 451] on div at bounding box center [1514, 450] width 26 height 26
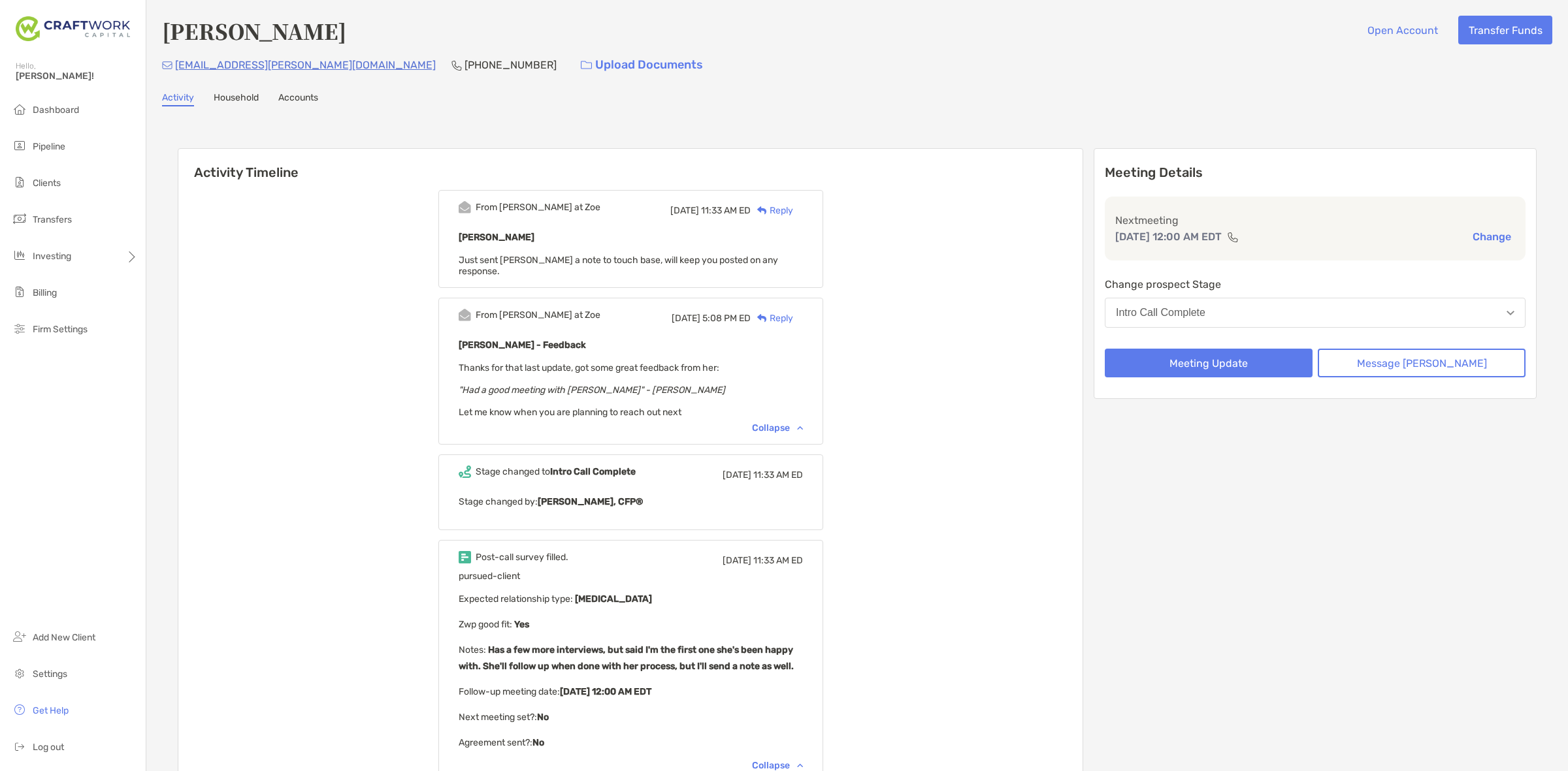
click at [793, 207] on div "Reply" at bounding box center [771, 210] width 43 height 14
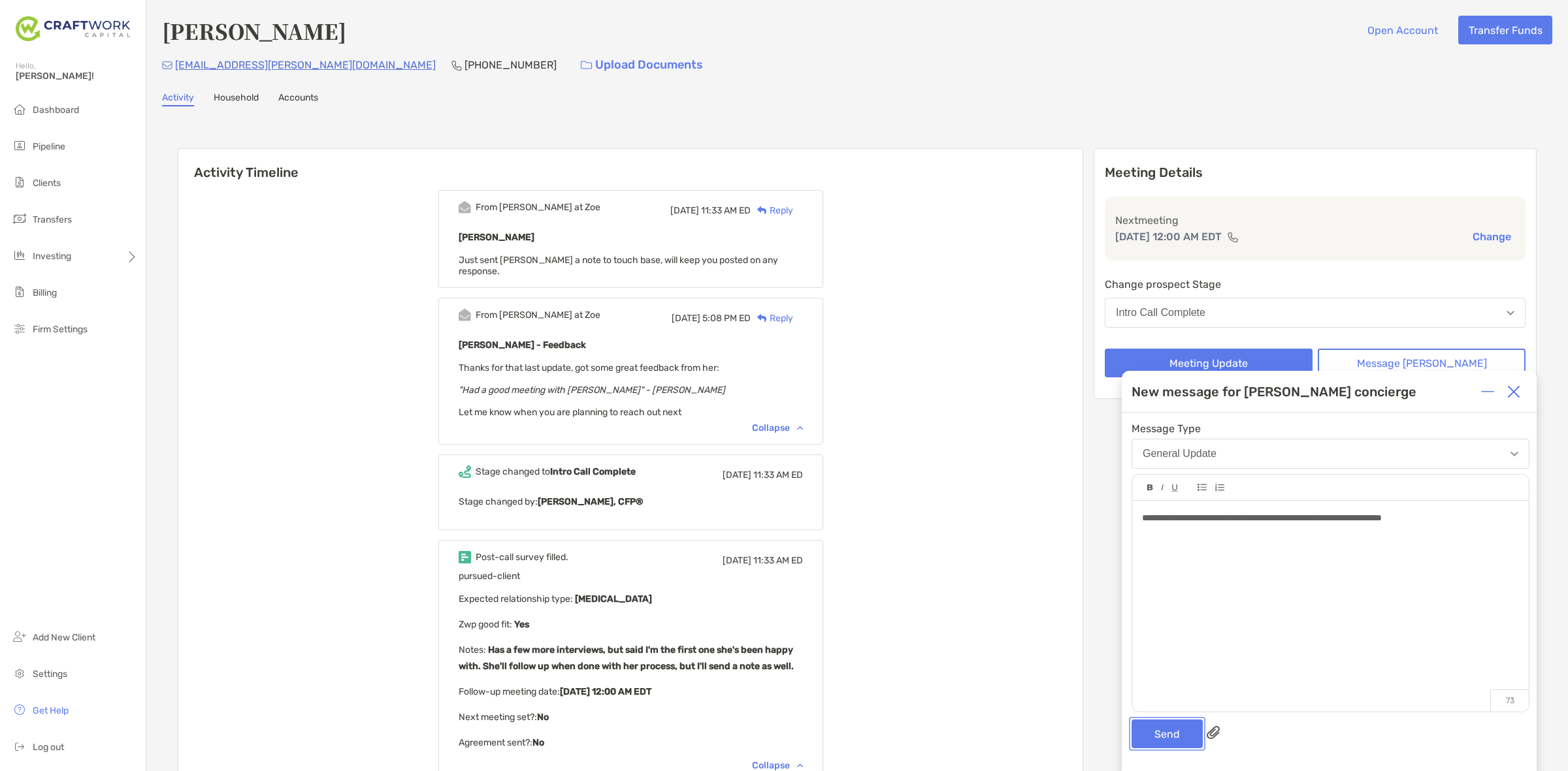
click at [1183, 741] on button "Send" at bounding box center [1167, 734] width 71 height 29
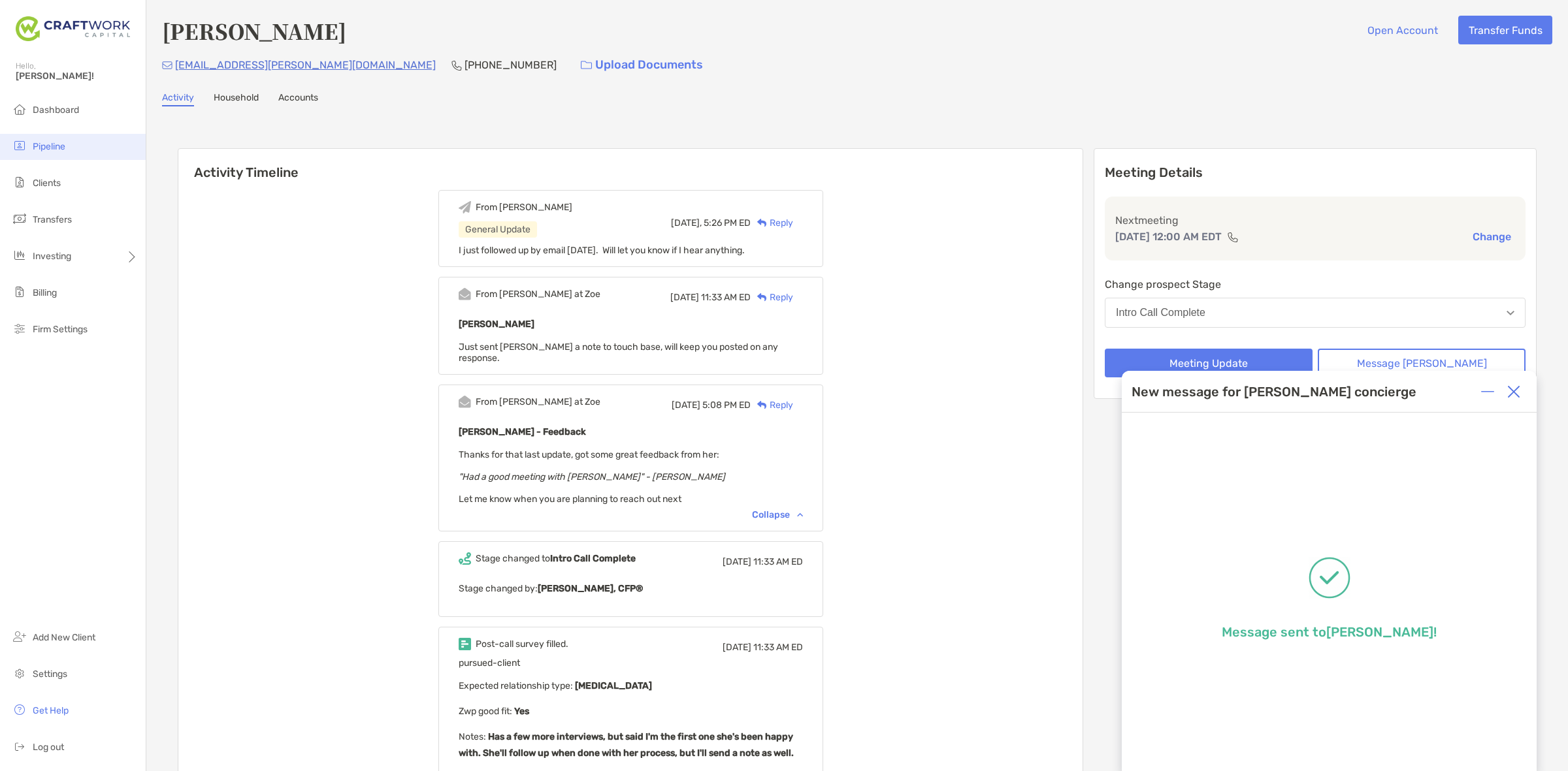
click at [97, 139] on li "Pipeline" at bounding box center [73, 147] width 146 height 26
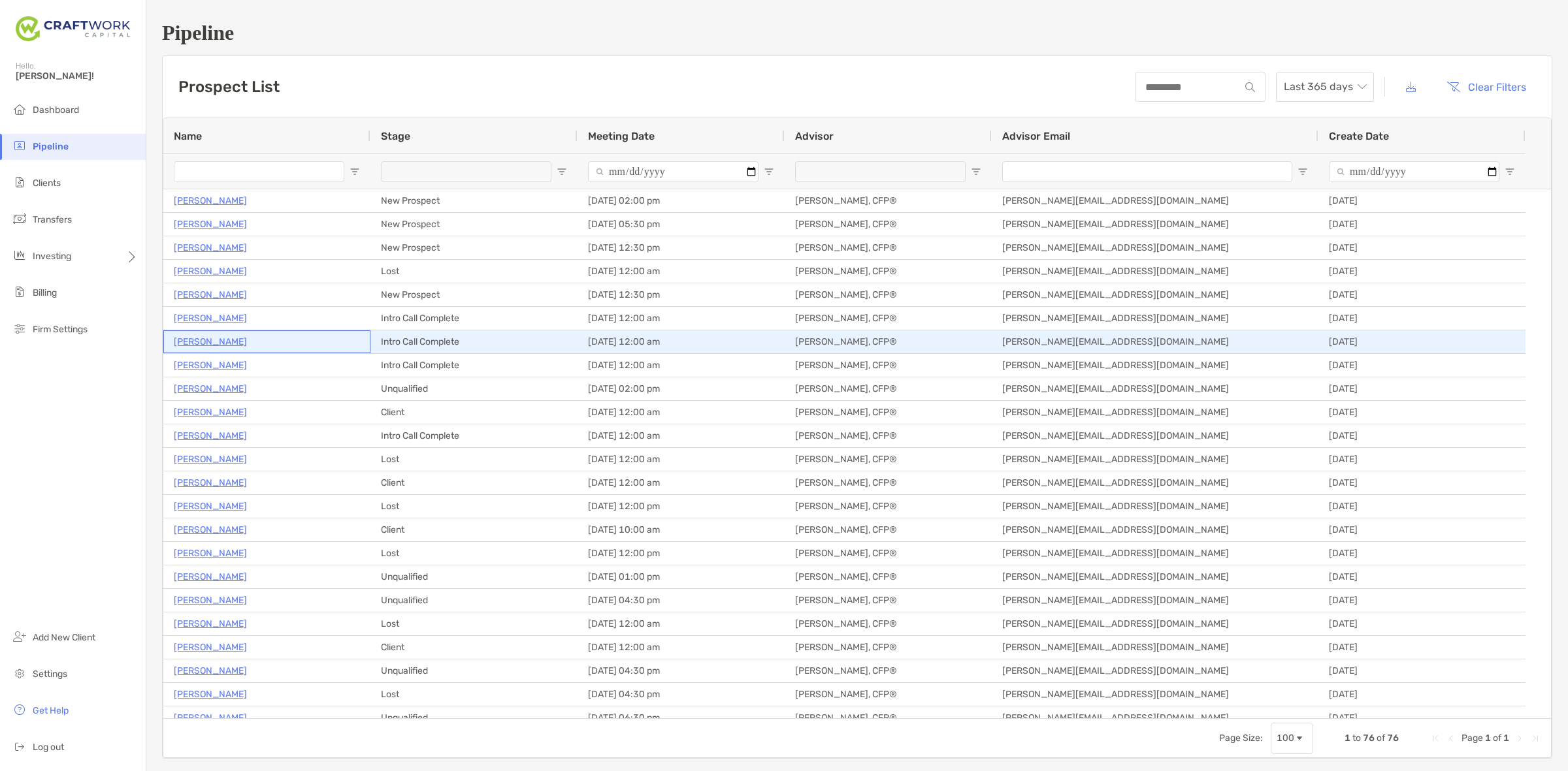
click at [200, 341] on p "[PERSON_NAME]" at bounding box center [210, 342] width 73 height 16
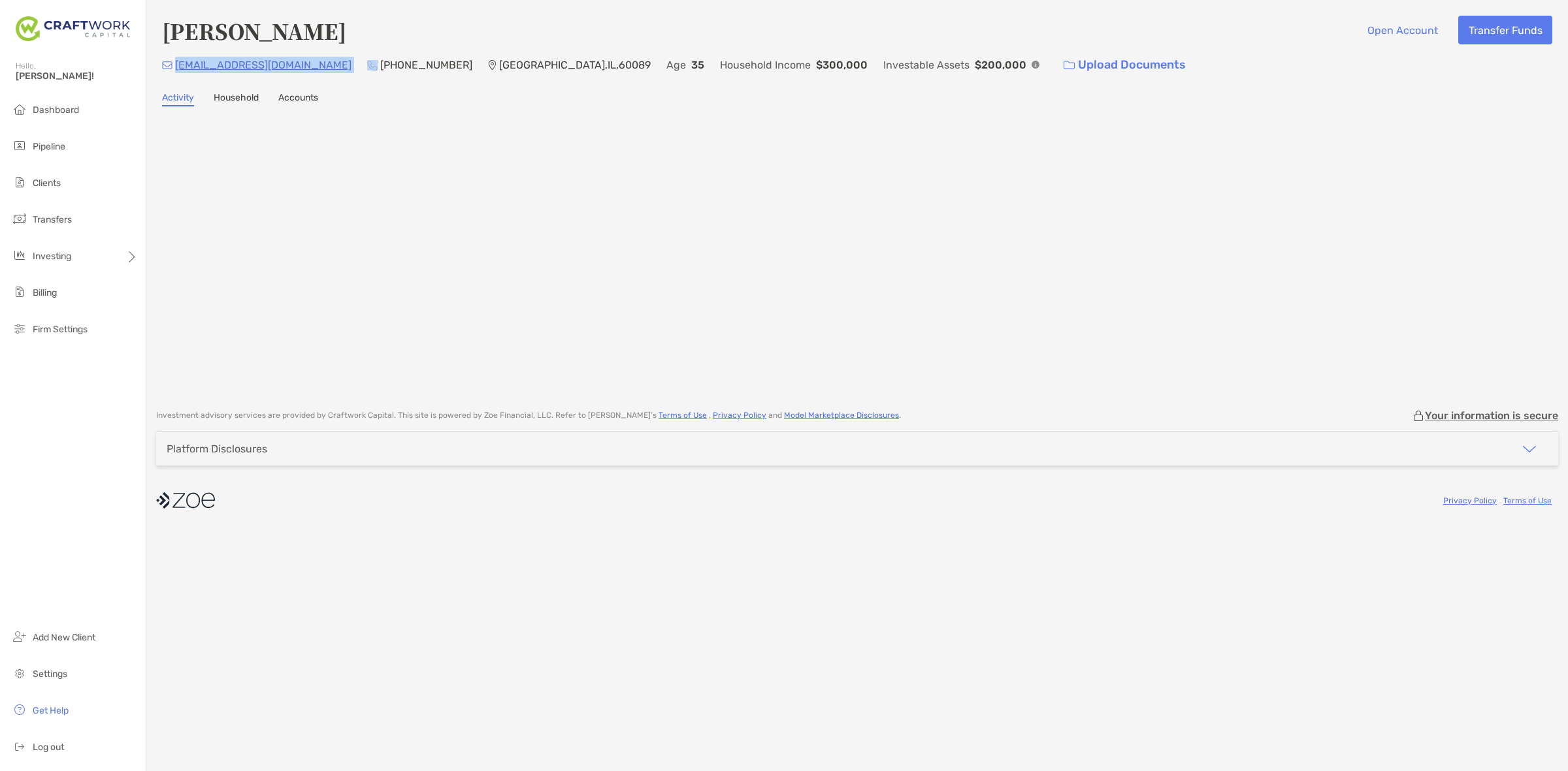
drag, startPoint x: 318, startPoint y: 67, endPoint x: 178, endPoint y: 82, distance: 140.8
click at [178, 82] on div "[PERSON_NAME] Open Account Transfer Funds [EMAIL_ADDRESS][DOMAIN_NAME] [PHONE_N…" at bounding box center [857, 198] width 1422 height 396
copy p "[EMAIL_ADDRESS][DOMAIN_NAME]"
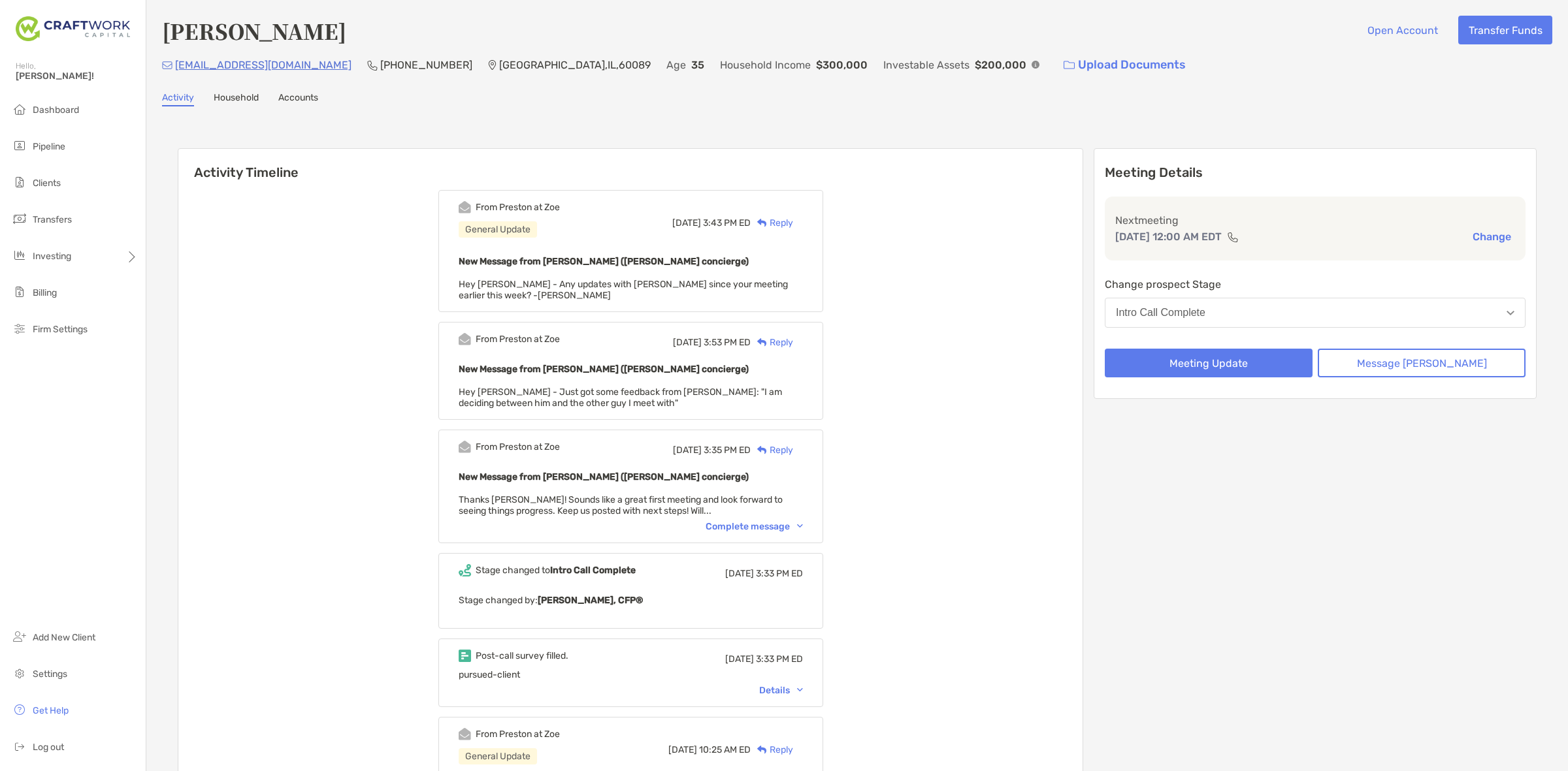
click at [780, 521] on div "Complete message" at bounding box center [754, 527] width 98 height 11
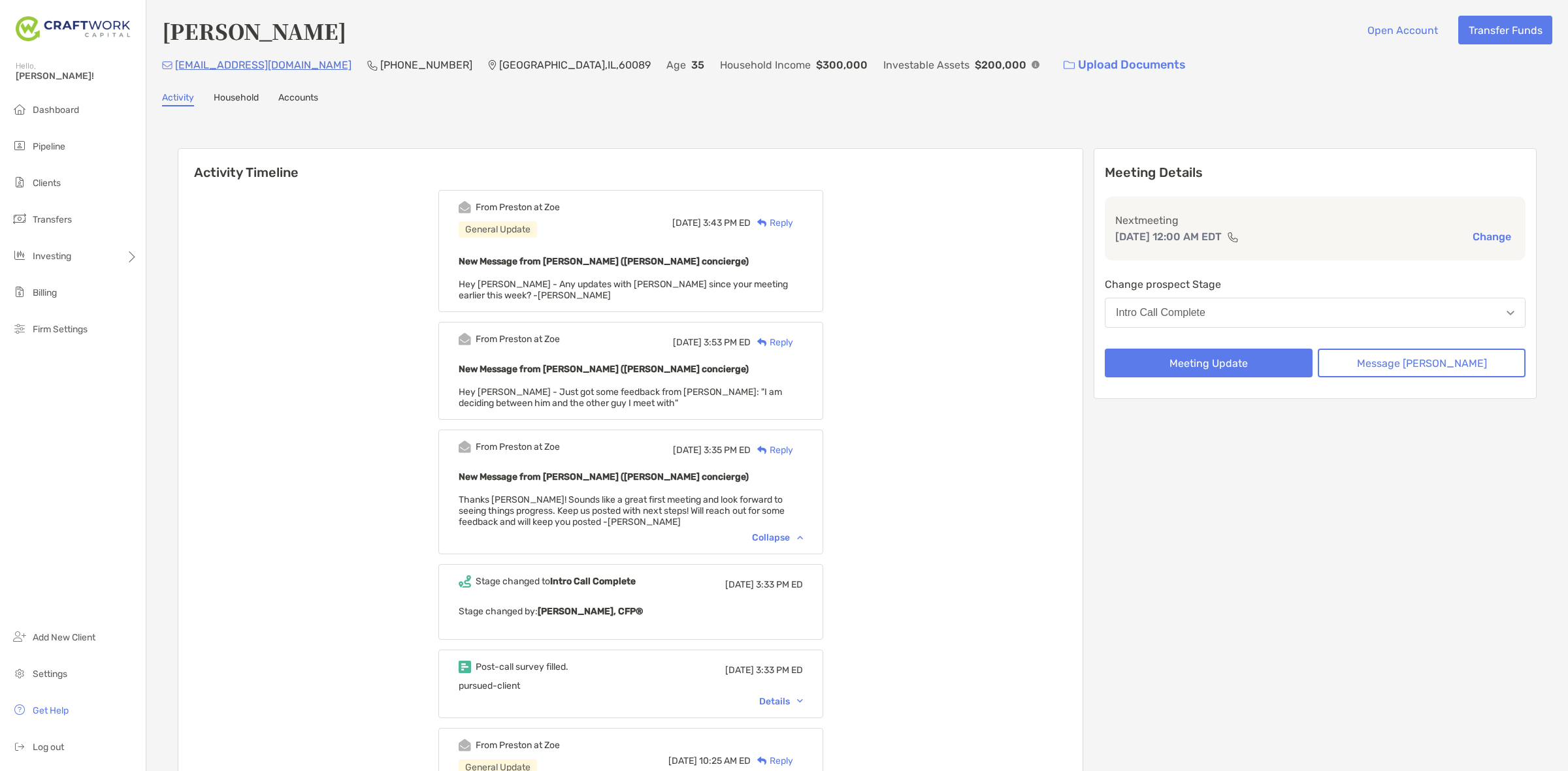
click at [792, 218] on div "Reply" at bounding box center [771, 223] width 43 height 14
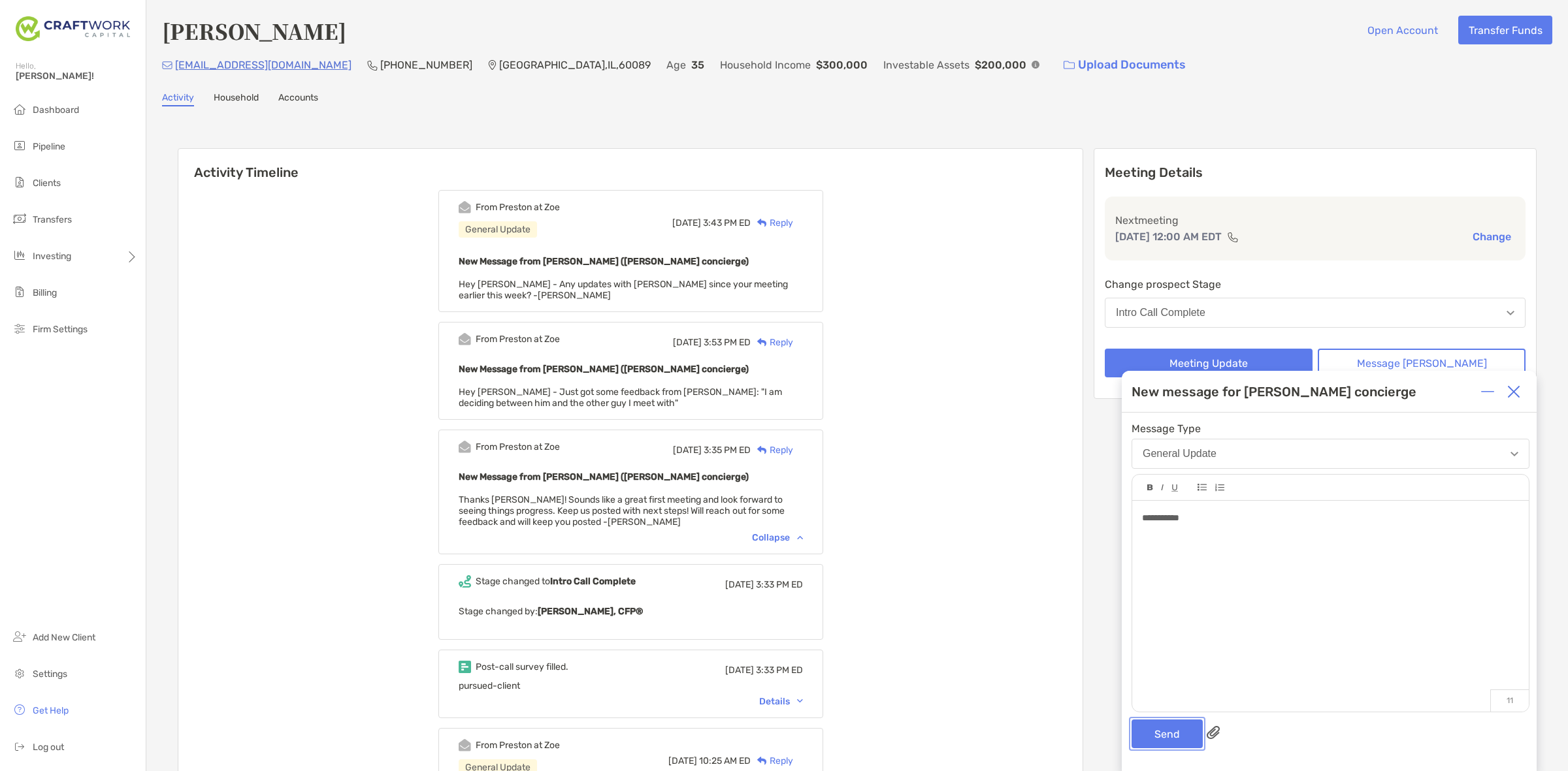
click at [1174, 722] on button "Send" at bounding box center [1167, 734] width 71 height 29
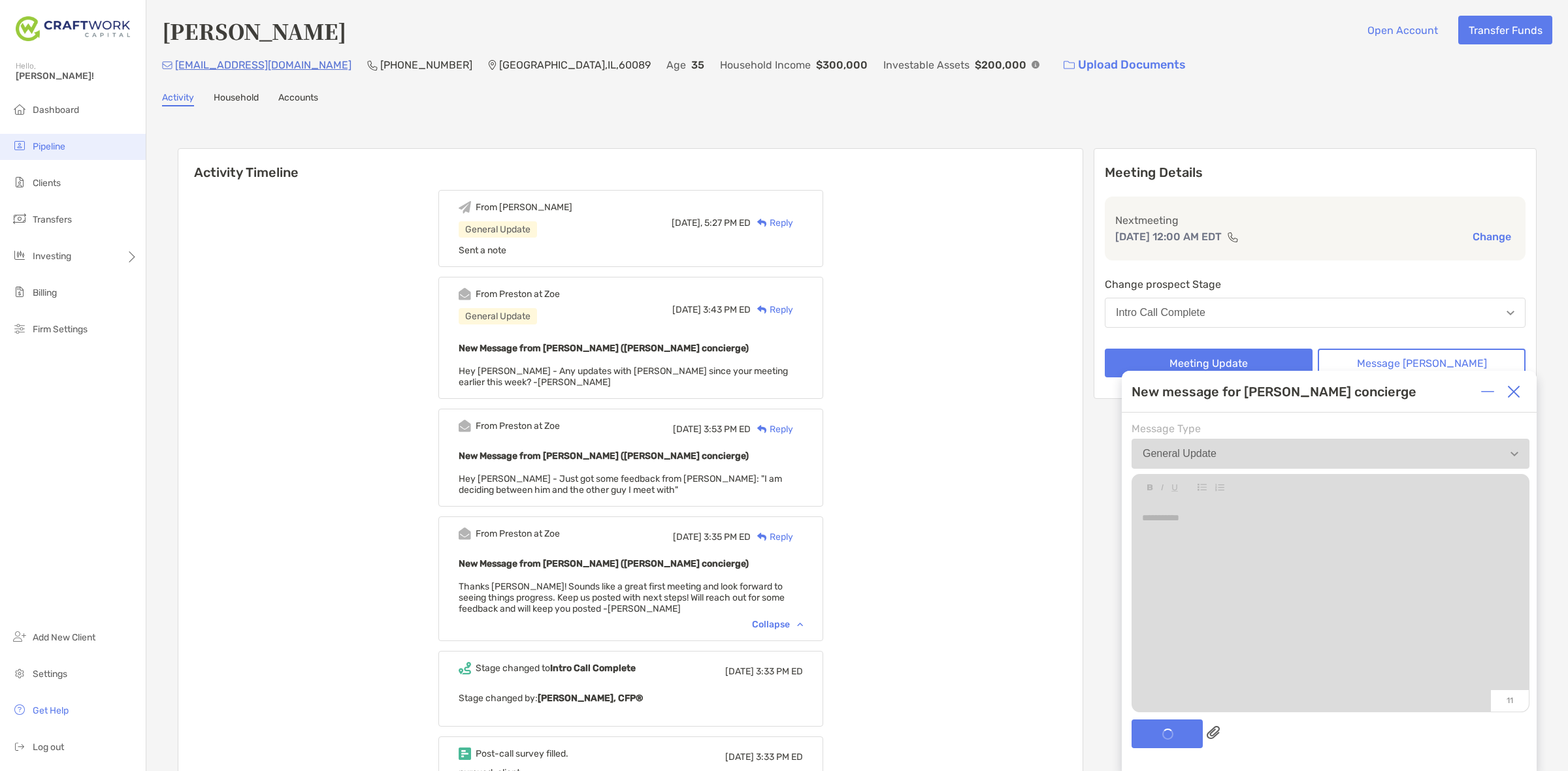
click at [90, 146] on li "Pipeline" at bounding box center [73, 147] width 146 height 26
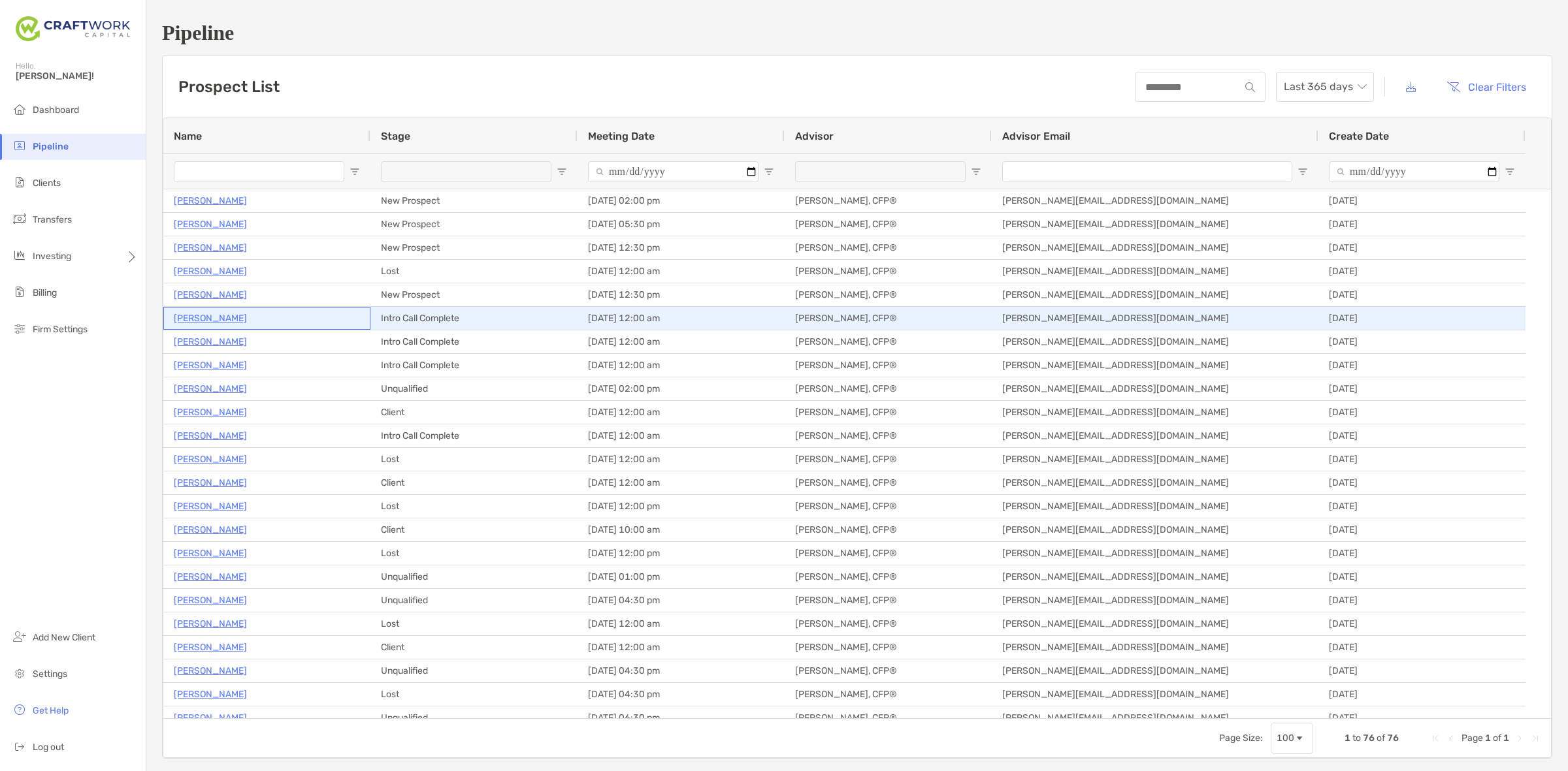
click at [218, 314] on p "[PERSON_NAME]" at bounding box center [210, 319] width 73 height 16
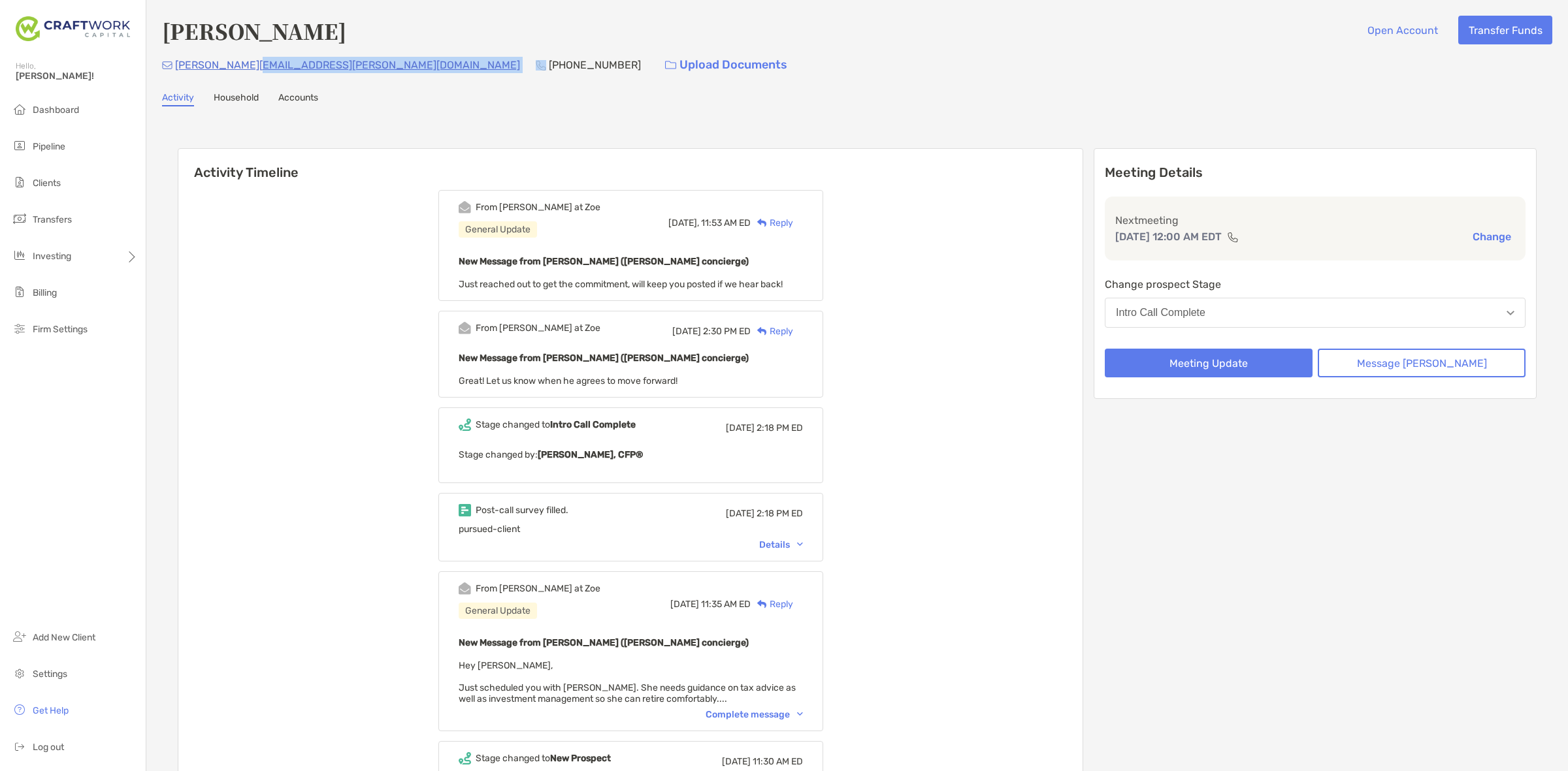
drag, startPoint x: 279, startPoint y: 69, endPoint x: 253, endPoint y: 73, distance: 26.3
click at [253, 73] on div "[PERSON_NAME][EMAIL_ADDRESS][PERSON_NAME][DOMAIN_NAME] [PHONE_NUMBER] Upload Do…" at bounding box center [857, 65] width 1390 height 28
click at [73, 146] on li "Pipeline" at bounding box center [73, 147] width 146 height 26
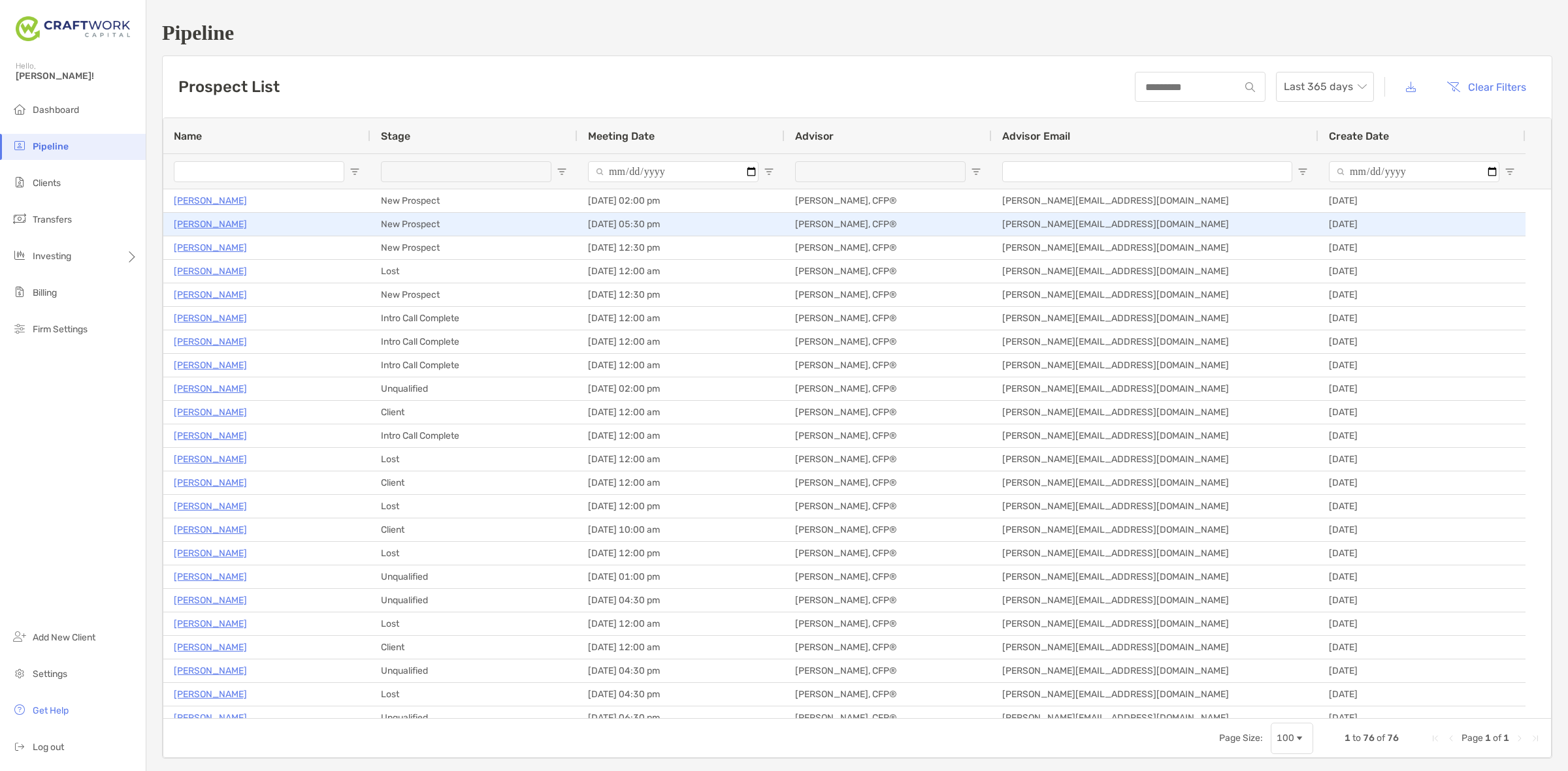
click at [198, 229] on p "[PERSON_NAME]" at bounding box center [210, 224] width 73 height 16
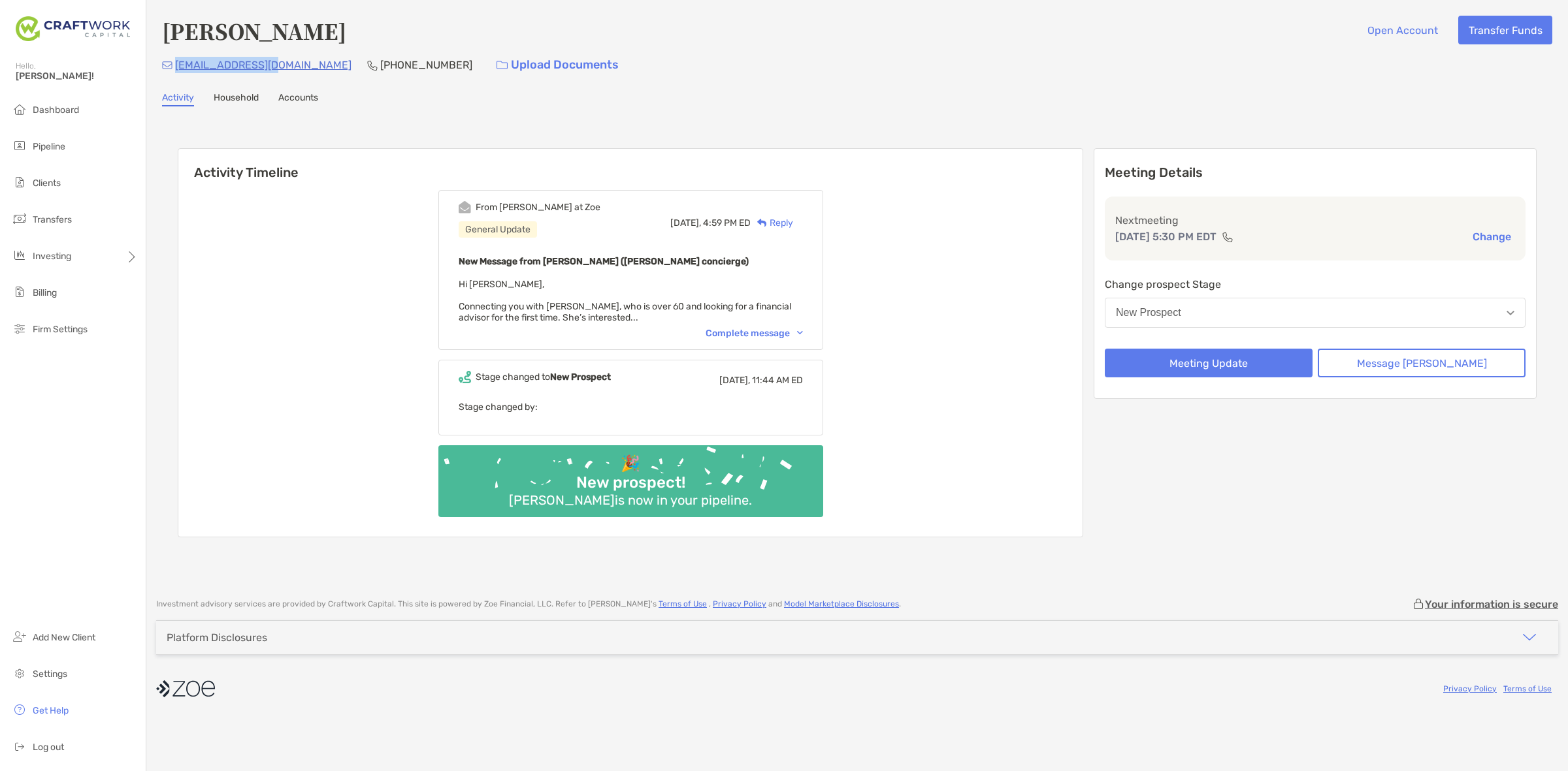
drag, startPoint x: 279, startPoint y: 72, endPoint x: 175, endPoint y: 81, distance: 104.4
click at [175, 81] on div "Emely Cura Open Account Transfer Funds efdcura@yahoo.com (586) 243-1275 Upload …" at bounding box center [857, 292] width 1422 height 585
copy p "efdcura@yahoo.com"
drag, startPoint x: 386, startPoint y: 67, endPoint x: 307, endPoint y: 83, distance: 80.6
click at [307, 83] on div "Emely Cura Open Account Transfer Funds efdcura@yahoo.com (586) 243-1275 Upload …" at bounding box center [857, 292] width 1422 height 585
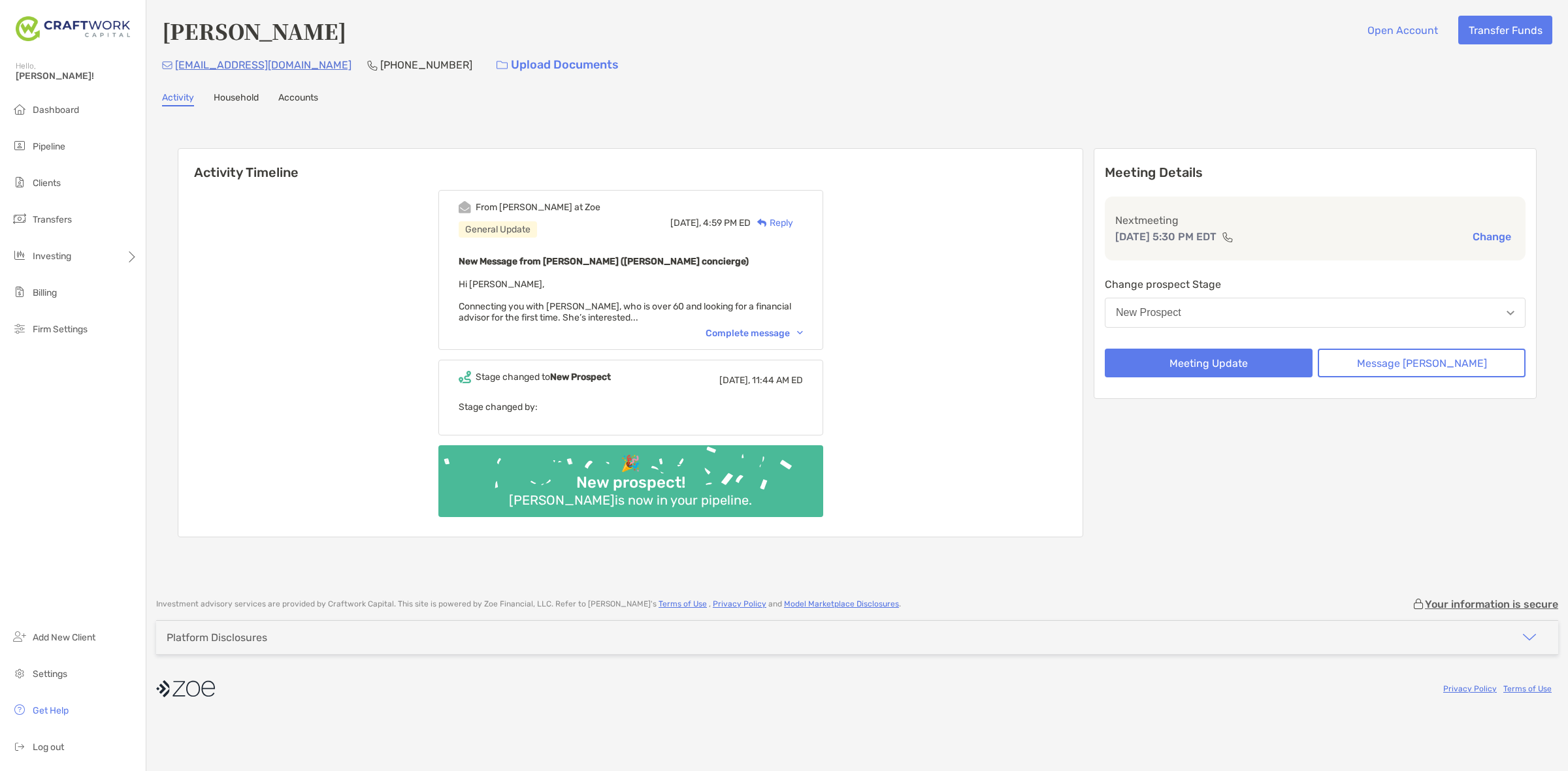
click at [396, 98] on div "Activity Household Accounts" at bounding box center [857, 99] width 1390 height 15
drag, startPoint x: 379, startPoint y: 64, endPoint x: 304, endPoint y: 73, distance: 75.5
click at [304, 73] on div "[EMAIL_ADDRESS][DOMAIN_NAME] [PHONE_NUMBER] Upload Documents" at bounding box center [857, 65] width 1390 height 28
copy p "[PHONE_NUMBER]"
click at [588, 78] on div "Emely Cura Open Account Transfer Funds efdcura@yahoo.com (586) 243-1275 Upload …" at bounding box center [857, 292] width 1422 height 585
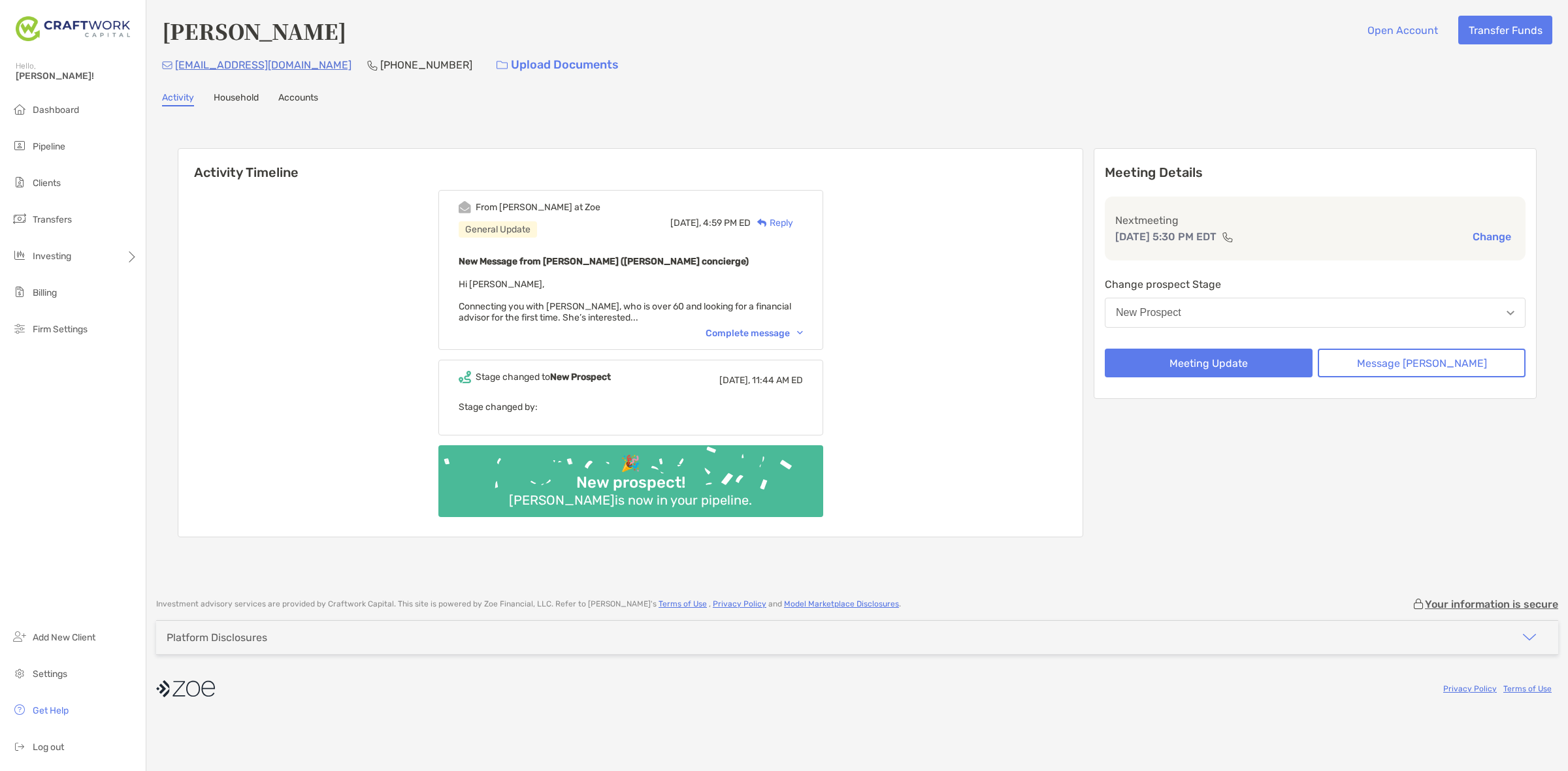
click at [776, 327] on div "Complete message" at bounding box center [754, 333] width 98 height 11
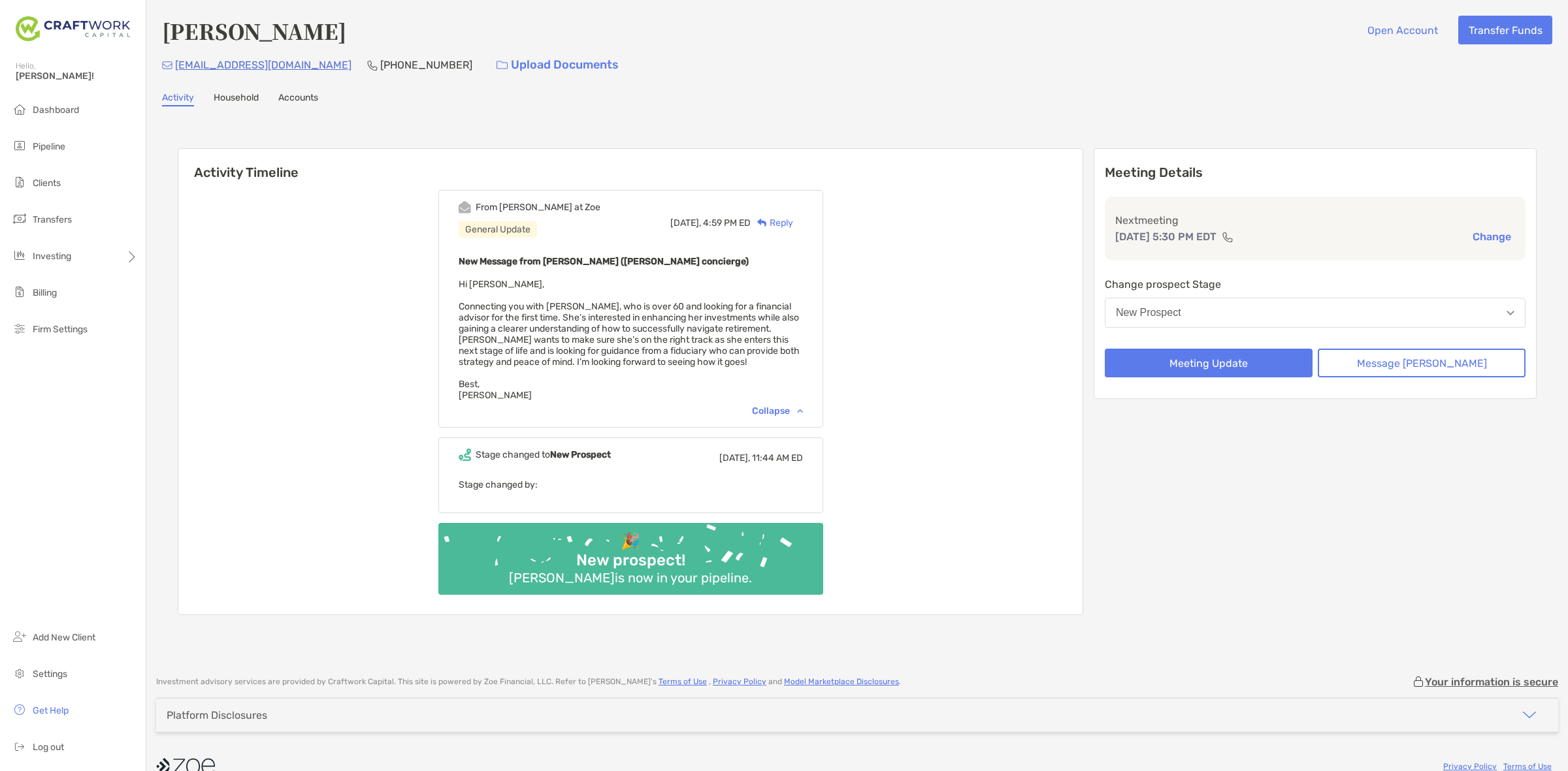
click at [931, 285] on div "From Brendan at Zoe General Update Yesterday, 4:59 PM ED Reply New Message from…" at bounding box center [630, 397] width 905 height 434
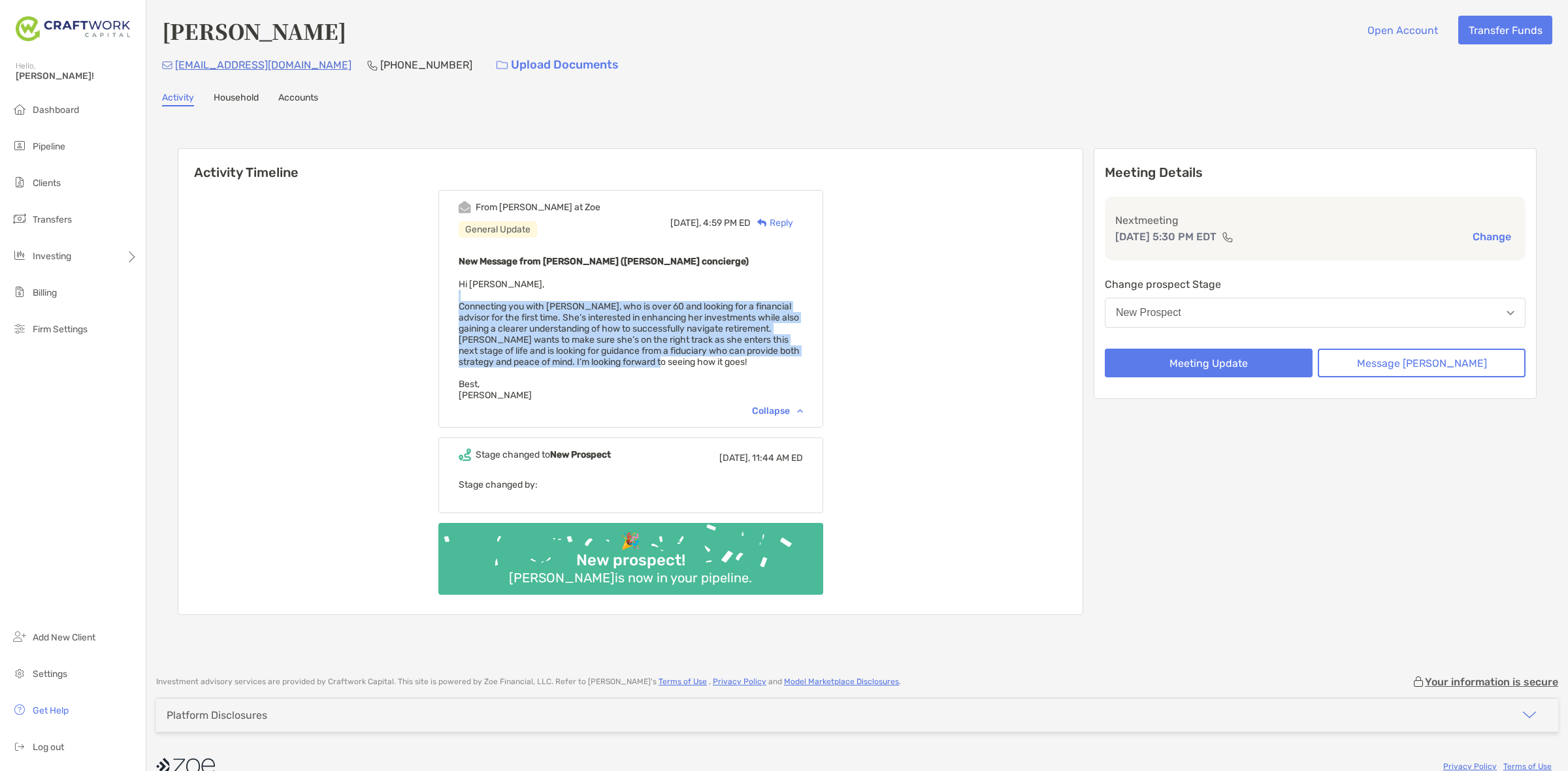
drag, startPoint x: 644, startPoint y: 335, endPoint x: 693, endPoint y: 352, distance: 51.9
click at [693, 352] on div "New Message from Brendan Connors (Zoe concierge) Hi Daniel, Connecting you with…" at bounding box center [630, 327] width 345 height 148
drag, startPoint x: 717, startPoint y: 356, endPoint x: 527, endPoint y: 318, distance: 193.8
click at [527, 318] on span "Hi Daniel, Connecting you with Emely Cura, who is over 60 and looking for a fin…" at bounding box center [629, 340] width 341 height 122
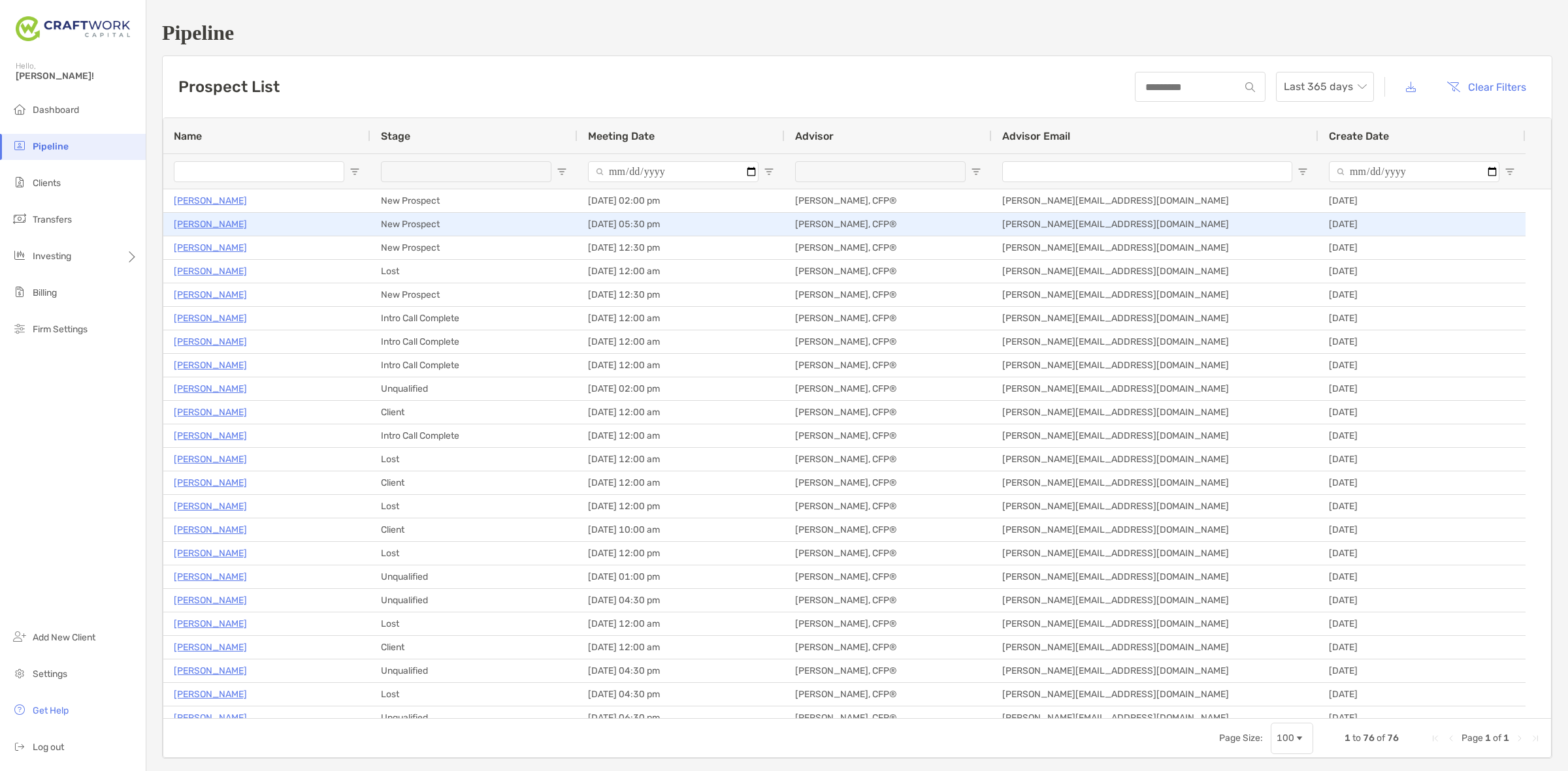
click at [215, 229] on p "[PERSON_NAME]" at bounding box center [210, 224] width 73 height 16
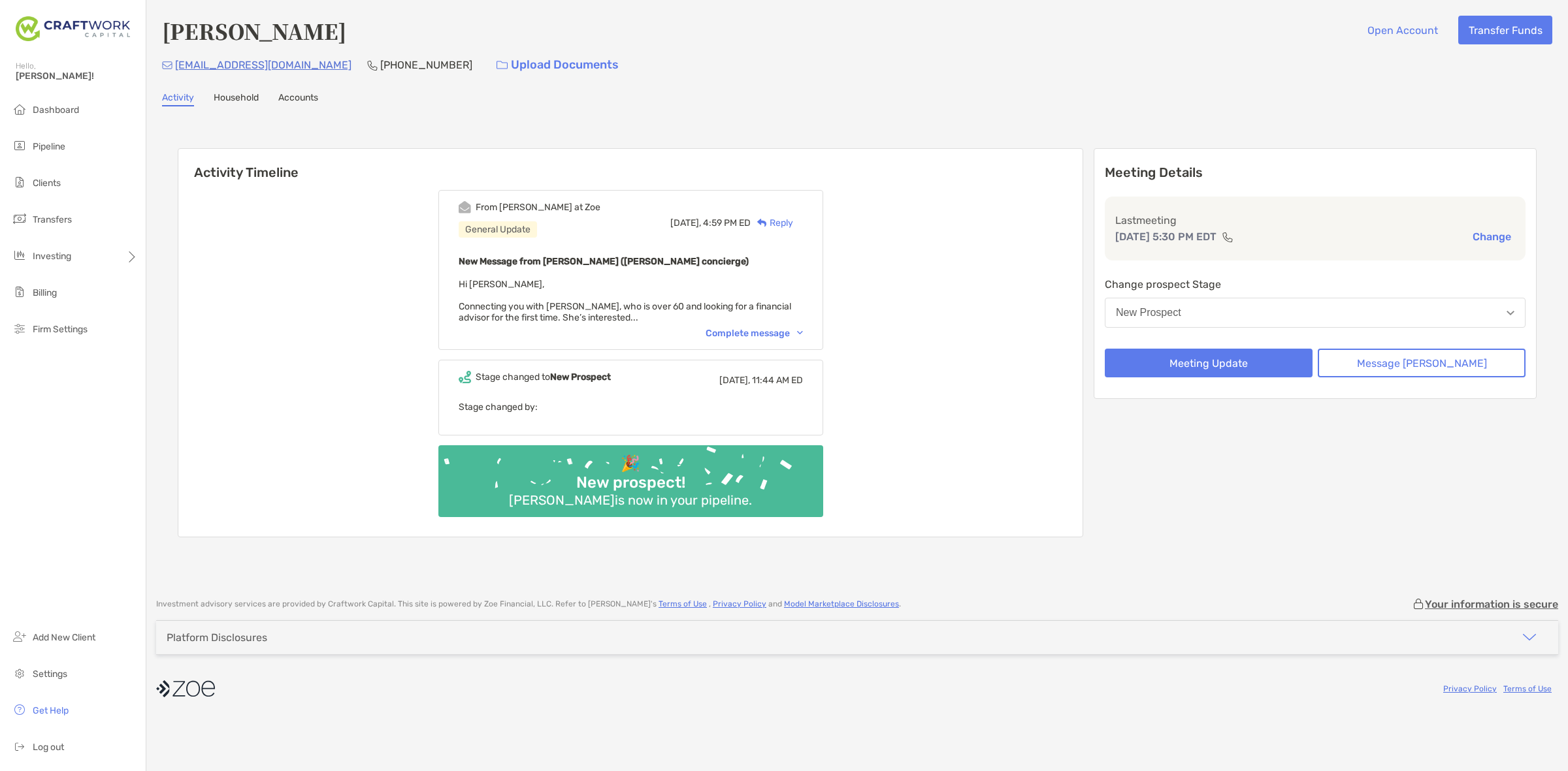
click at [1206, 56] on div "[EMAIL_ADDRESS][DOMAIN_NAME] [PHONE_NUMBER] Upload Documents" at bounding box center [857, 65] width 1390 height 28
